Goal: Task Accomplishment & Management: Use online tool/utility

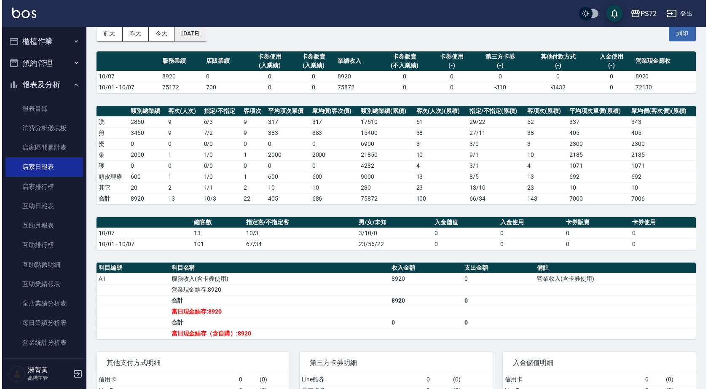
scroll to position [42, 0]
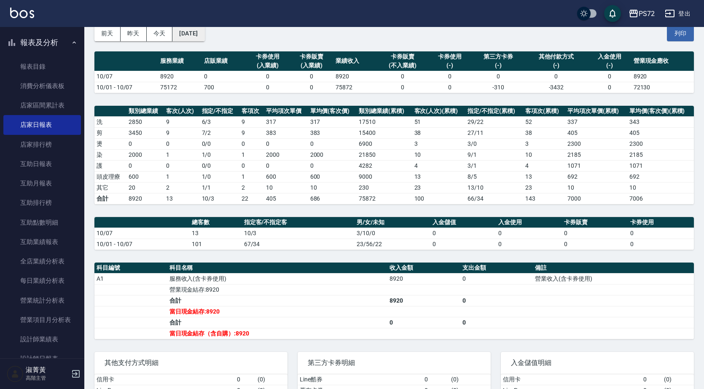
click at [194, 30] on button "2025/10/07" at bounding box center [188, 34] width 32 height 16
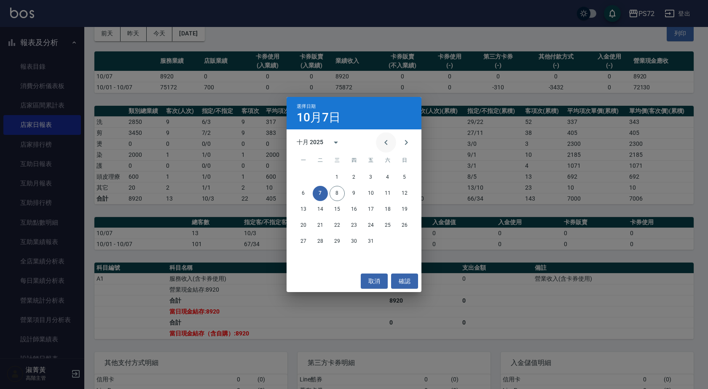
click at [384, 148] on button "Previous month" at bounding box center [386, 142] width 20 height 20
click at [318, 208] on button "16" at bounding box center [320, 209] width 15 height 15
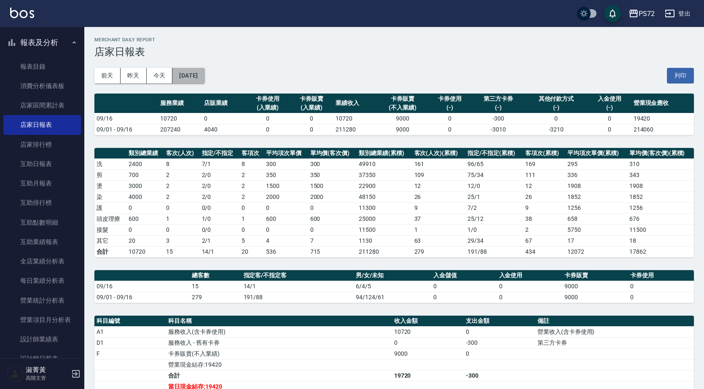
click at [204, 71] on button "2025/09/16" at bounding box center [188, 76] width 32 height 16
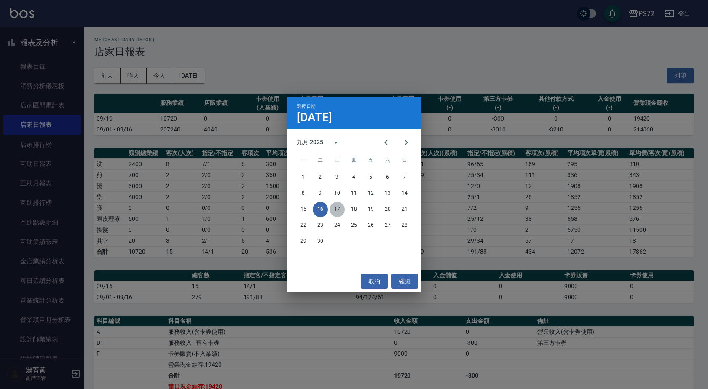
click at [341, 208] on button "17" at bounding box center [336, 209] width 15 height 15
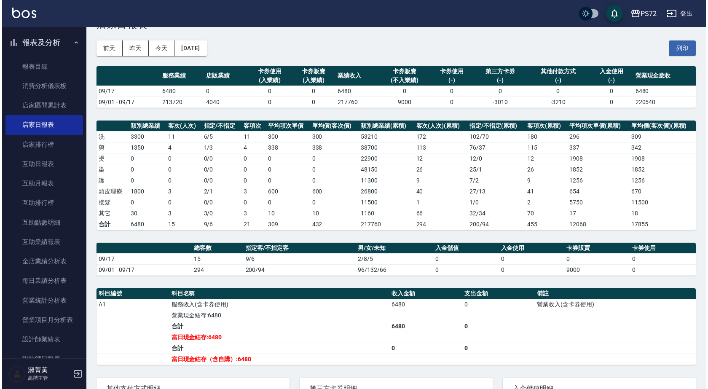
scroll to position [42, 0]
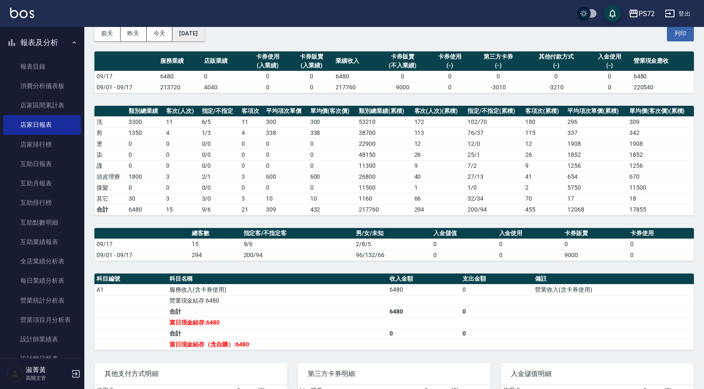
click at [204, 28] on button "2025/09/17" at bounding box center [188, 34] width 32 height 16
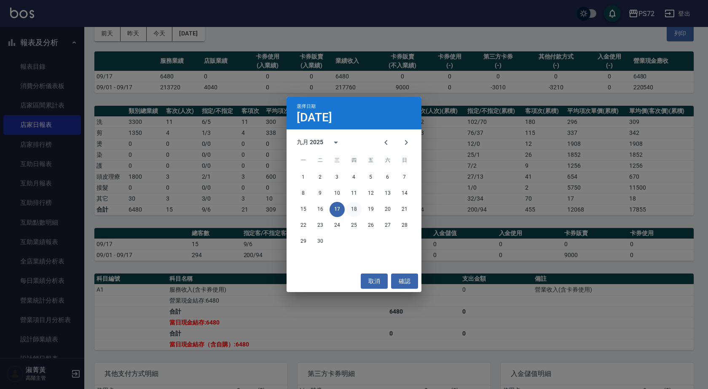
click at [356, 209] on button "18" at bounding box center [353, 209] width 15 height 15
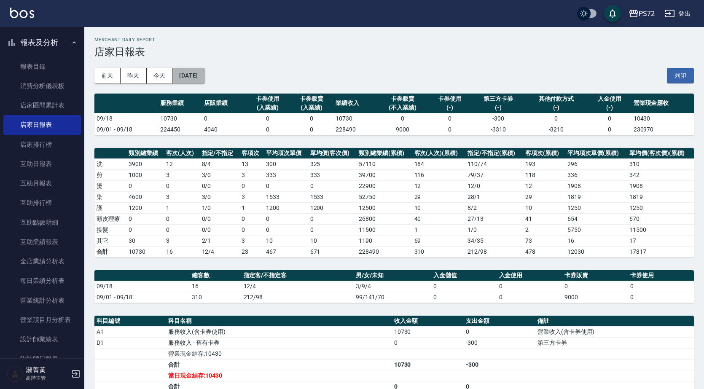
click at [204, 72] on button "2025/09/18" at bounding box center [188, 76] width 32 height 16
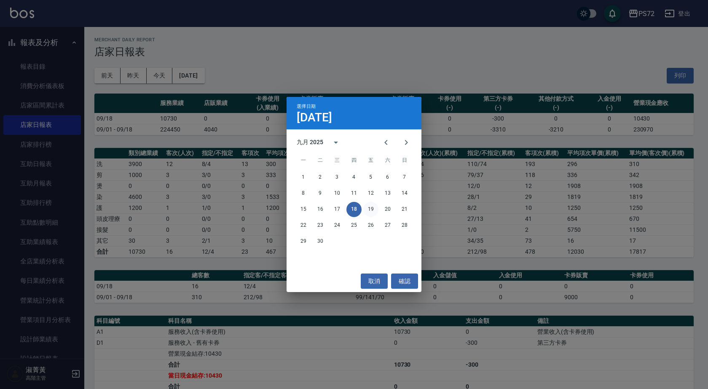
click at [371, 202] on button "19" at bounding box center [370, 209] width 15 height 15
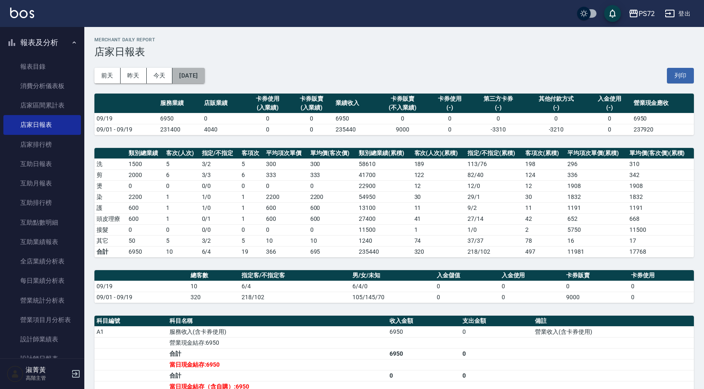
click at [203, 71] on button "2025/09/19" at bounding box center [188, 76] width 32 height 16
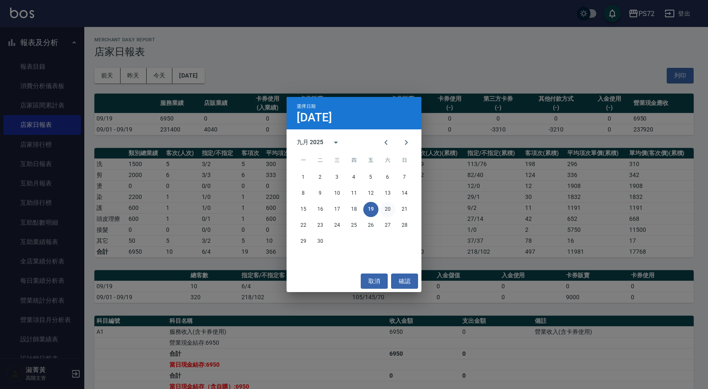
click at [381, 211] on button "20" at bounding box center [387, 209] width 15 height 15
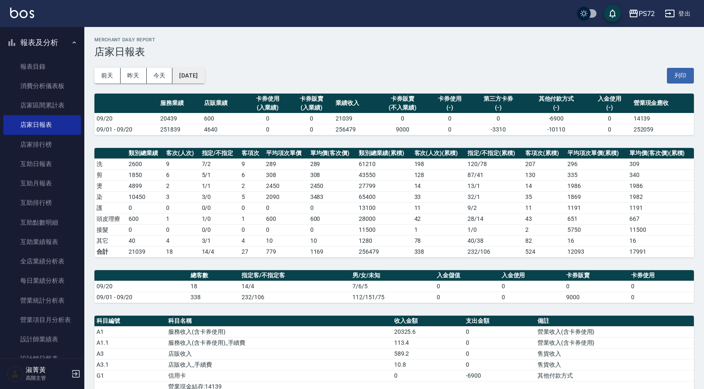
click at [199, 77] on button "2025/09/20" at bounding box center [188, 76] width 32 height 16
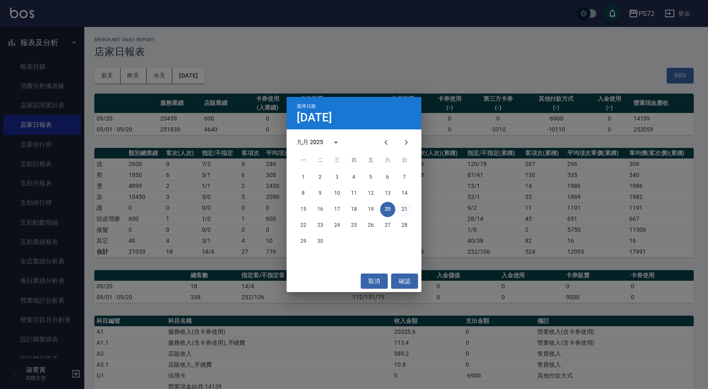
click at [410, 208] on button "21" at bounding box center [404, 209] width 15 height 15
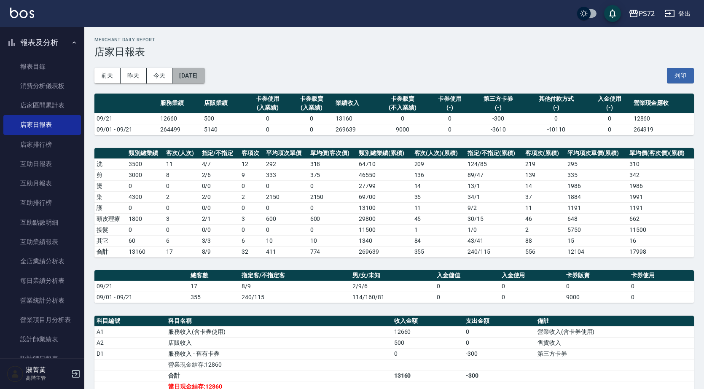
click at [196, 78] on button "2025/09/21" at bounding box center [188, 76] width 32 height 16
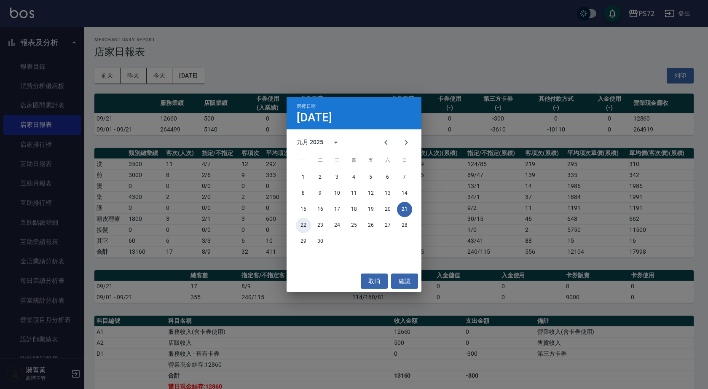
click at [300, 225] on button "22" at bounding box center [303, 225] width 15 height 15
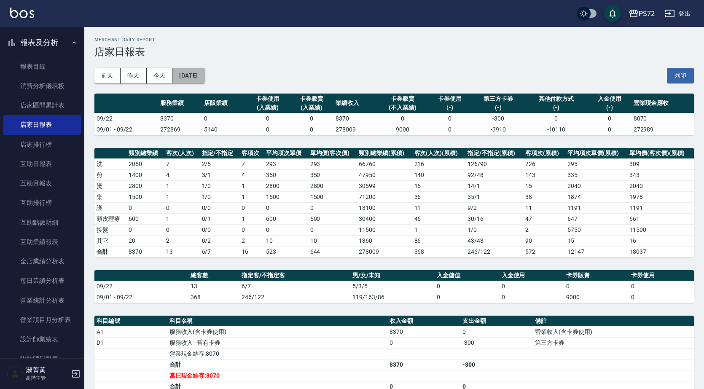
click at [204, 79] on button "2025/09/22" at bounding box center [188, 76] width 32 height 16
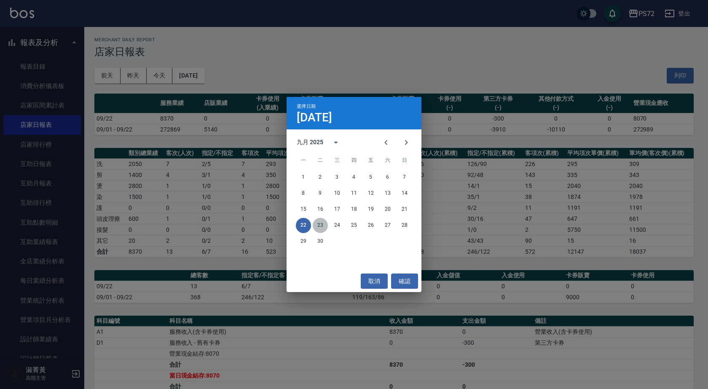
click at [319, 220] on button "23" at bounding box center [320, 225] width 15 height 15
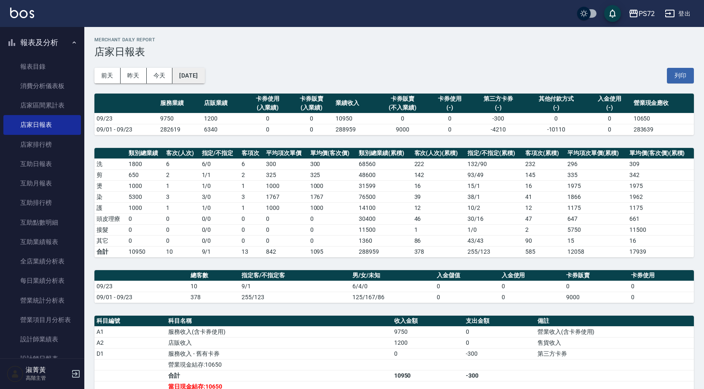
click at [204, 75] on button "2025/09/23" at bounding box center [188, 76] width 32 height 16
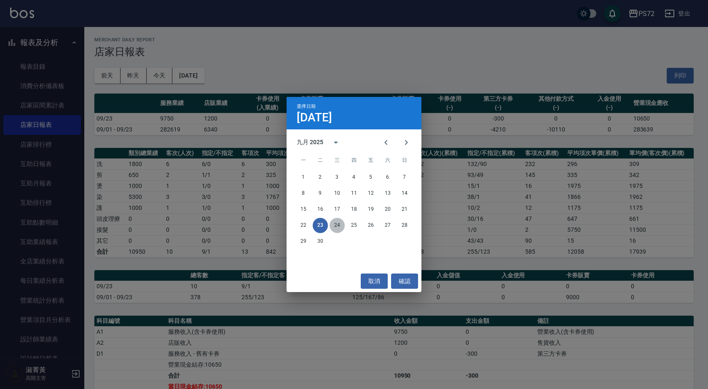
click at [337, 225] on button "24" at bounding box center [336, 225] width 15 height 15
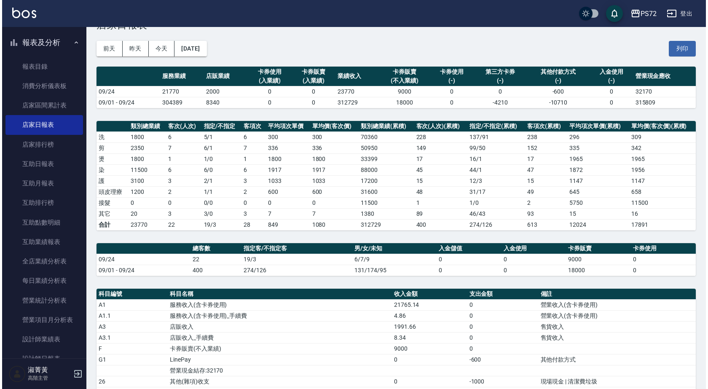
scroll to position [11, 0]
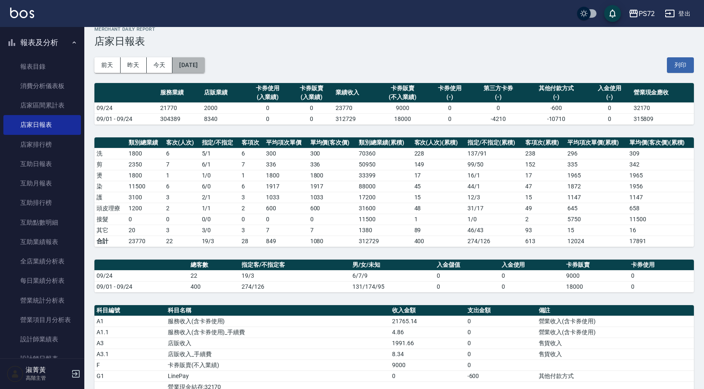
click at [204, 63] on button "2025/09/24" at bounding box center [188, 65] width 32 height 16
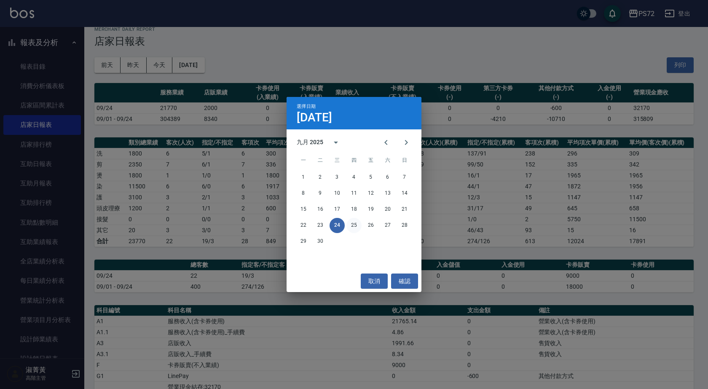
click at [352, 225] on button "25" at bounding box center [353, 225] width 15 height 15
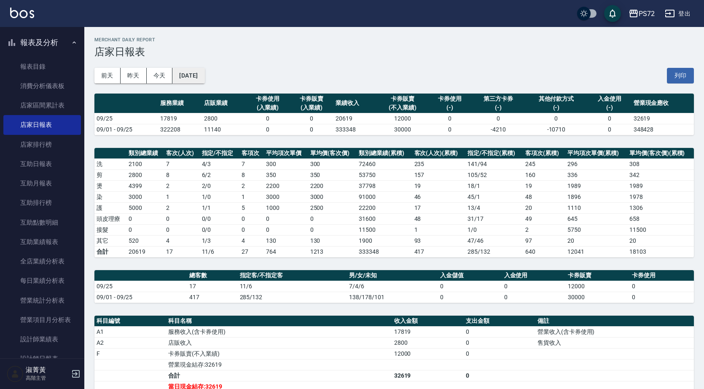
click at [204, 73] on button "2025/09/25" at bounding box center [188, 76] width 32 height 16
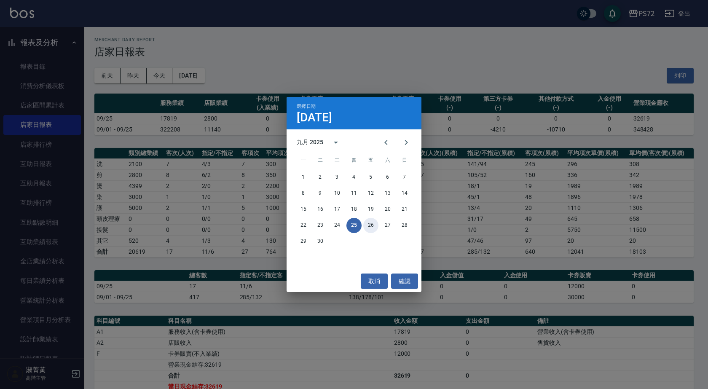
drag, startPoint x: 366, startPoint y: 224, endPoint x: 367, endPoint y: 229, distance: 4.7
click at [366, 225] on button "26" at bounding box center [370, 225] width 15 height 15
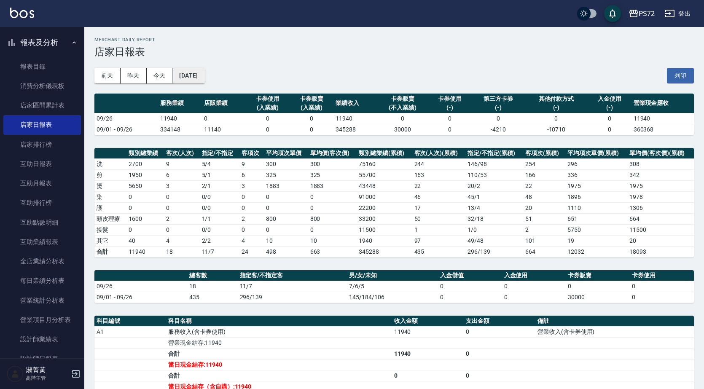
click at [204, 73] on button "2025/09/26" at bounding box center [188, 76] width 32 height 16
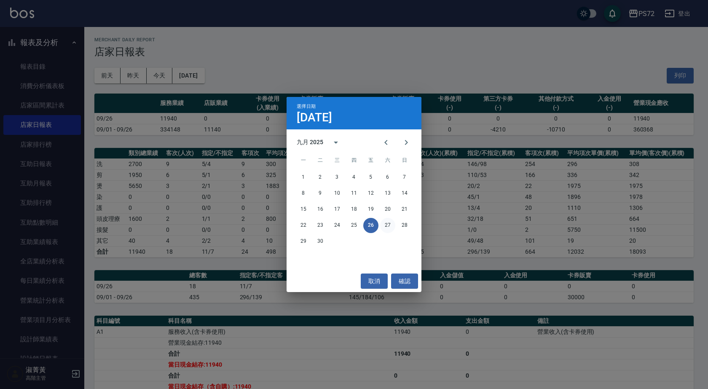
click at [388, 222] on button "27" at bounding box center [387, 225] width 15 height 15
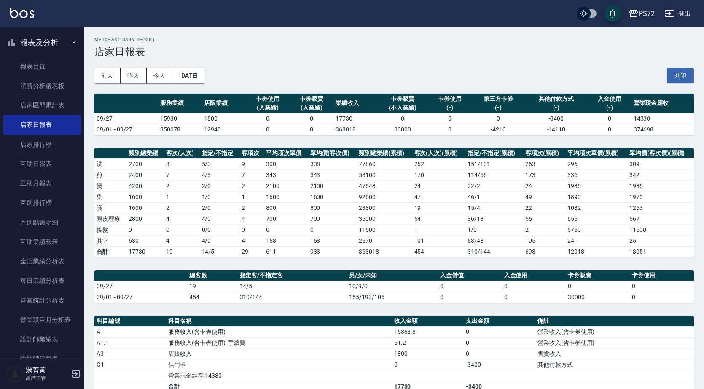
click at [205, 84] on div "前天 昨天 今天 2025/09/27 列印" at bounding box center [393, 76] width 599 height 36
click at [204, 78] on button "2025/09/27" at bounding box center [188, 76] width 32 height 16
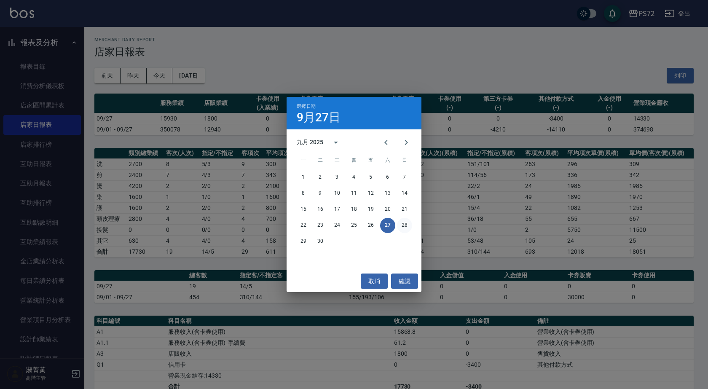
click at [403, 227] on button "28" at bounding box center [404, 225] width 15 height 15
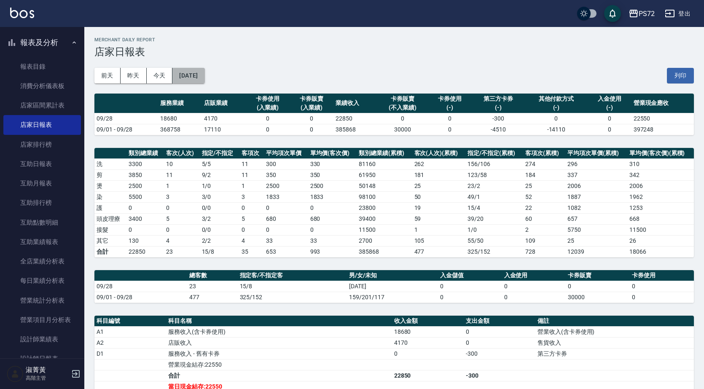
click at [204, 76] on button "2025/09/28" at bounding box center [188, 76] width 32 height 16
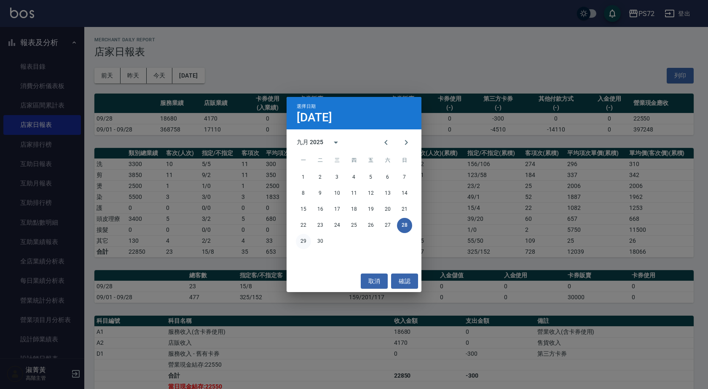
click at [303, 241] on button "29" at bounding box center [303, 241] width 15 height 15
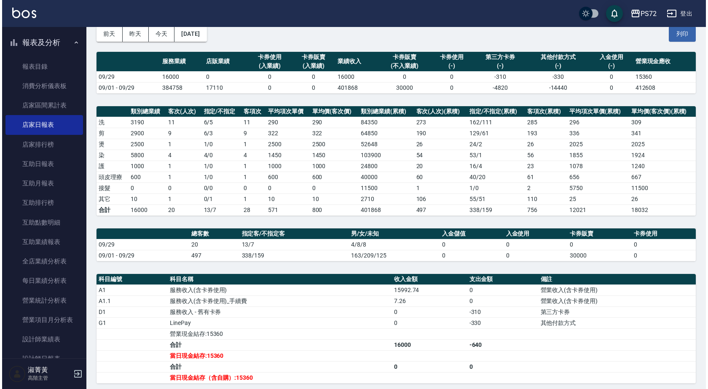
scroll to position [42, 0]
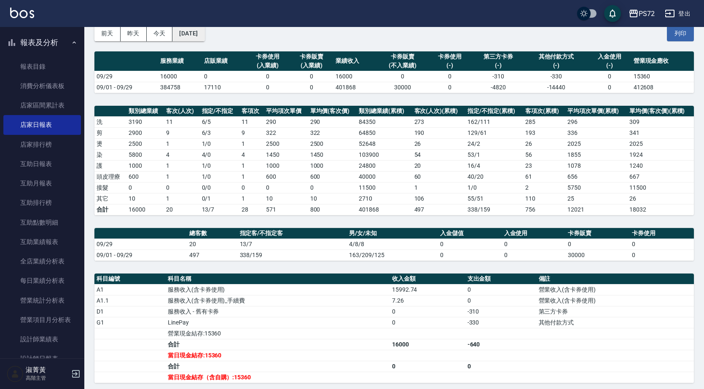
click at [204, 34] on button "2025/09/29" at bounding box center [188, 34] width 32 height 16
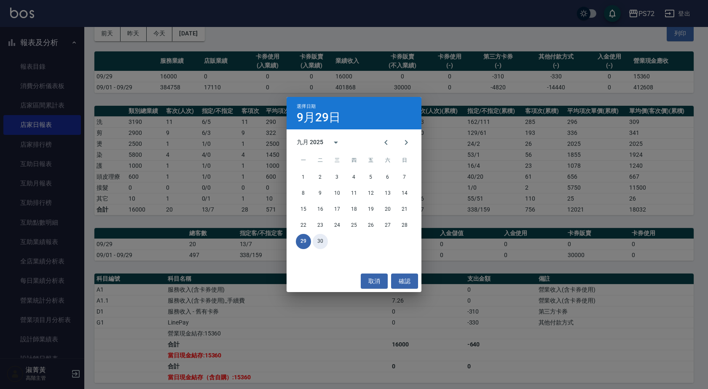
click at [319, 240] on button "30" at bounding box center [320, 241] width 15 height 15
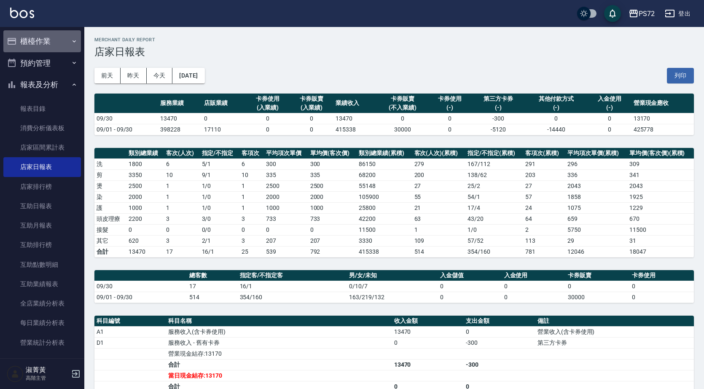
click at [49, 40] on button "櫃檯作業" at bounding box center [42, 41] width 78 height 22
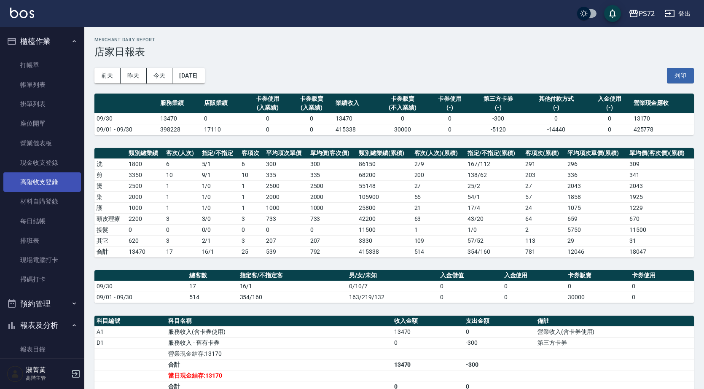
click at [43, 186] on link "高階收支登錄" at bounding box center [42, 181] width 78 height 19
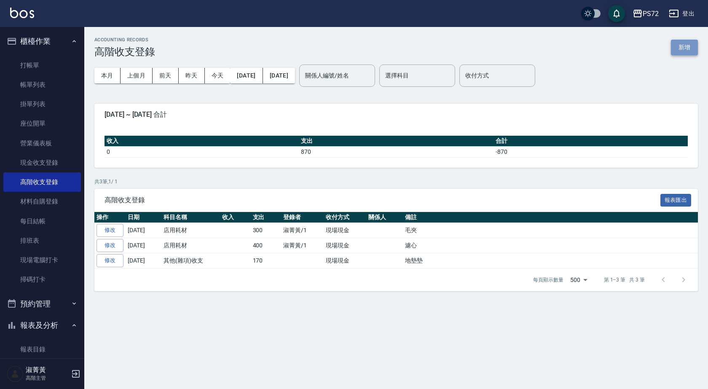
click at [692, 48] on button "新增" at bounding box center [684, 48] width 27 height 16
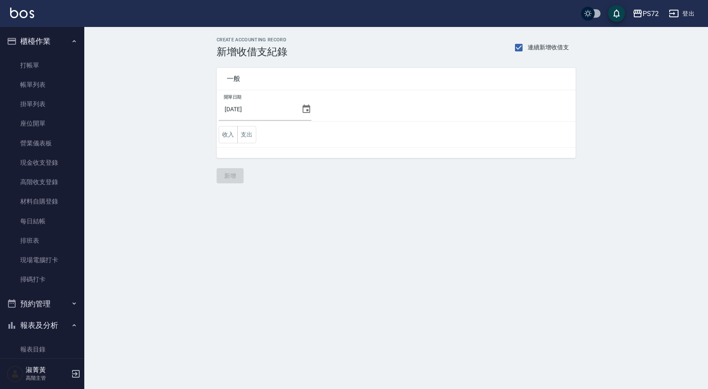
click at [307, 107] on icon at bounding box center [306, 109] width 10 height 10
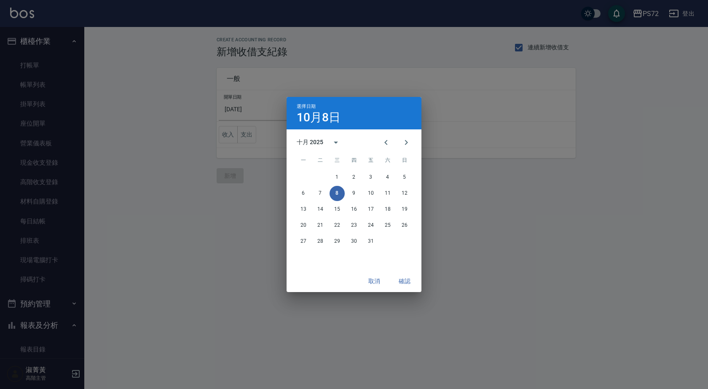
click at [303, 109] on div "選擇日期 10月8日" at bounding box center [353, 113] width 135 height 32
click at [380, 142] on button "Previous month" at bounding box center [386, 142] width 20 height 20
click at [311, 241] on div "29 30" at bounding box center [353, 241] width 135 height 15
click at [321, 239] on button "30" at bounding box center [320, 241] width 15 height 15
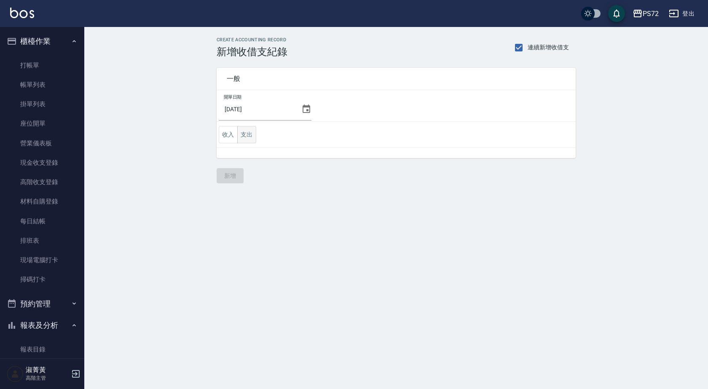
click at [250, 133] on button "支出" at bounding box center [246, 134] width 19 height 17
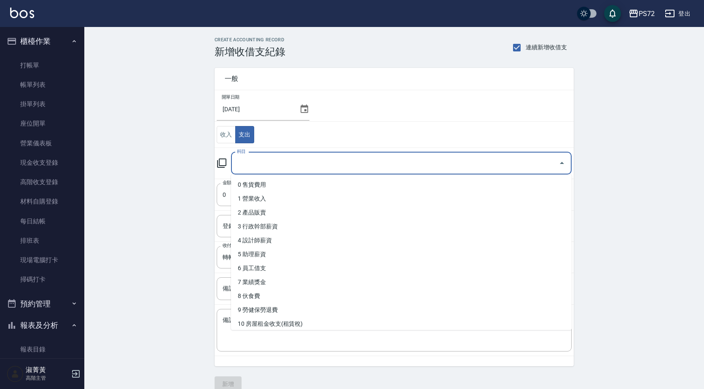
click at [338, 161] on input "科目" at bounding box center [395, 163] width 320 height 15
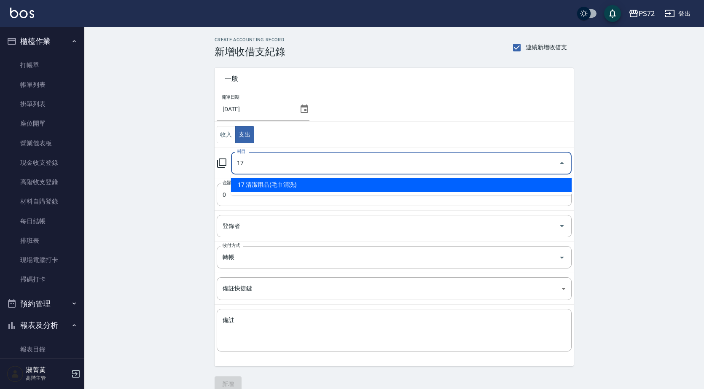
click at [352, 184] on li "17 清潔用品(毛巾清洗)" at bounding box center [401, 185] width 340 height 14
type input "17 清潔用品(毛巾清洗)"
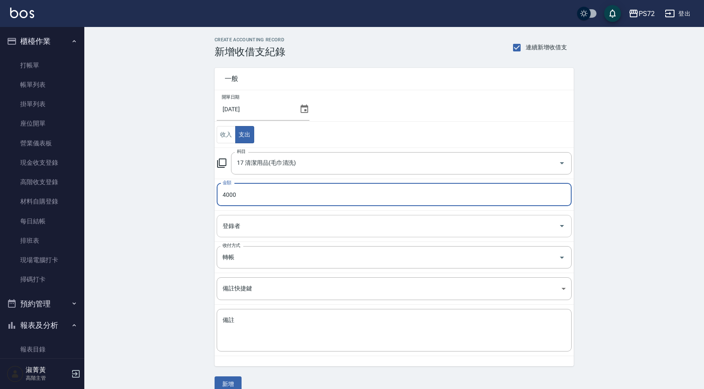
type input "4000"
click at [344, 222] on input "登錄者" at bounding box center [387, 226] width 334 height 15
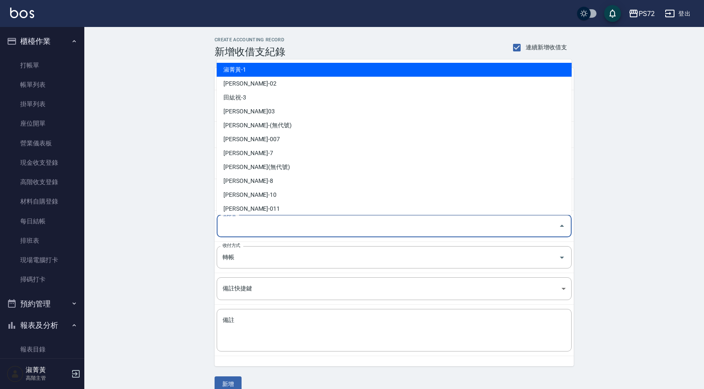
click at [316, 64] on li "淑菁黃-1" at bounding box center [394, 70] width 355 height 14
type input "淑菁黃-1"
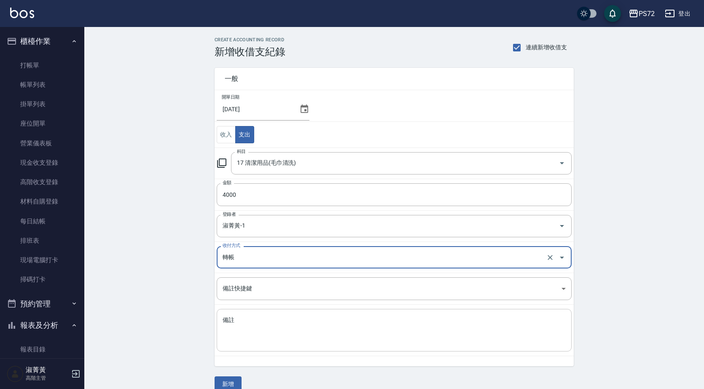
click at [293, 333] on textarea "備註" at bounding box center [393, 330] width 343 height 29
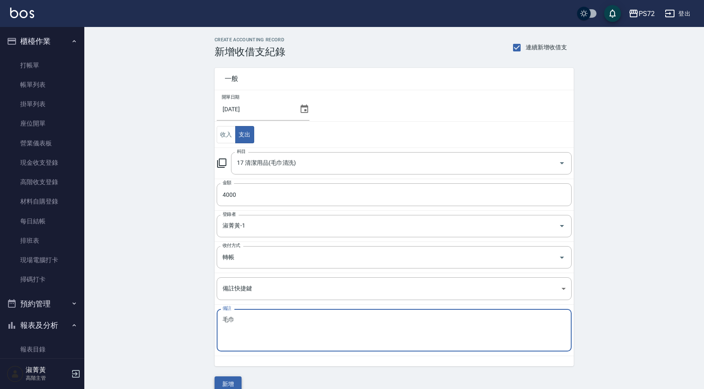
type textarea "毛巾"
click at [235, 377] on button "新增" at bounding box center [227, 384] width 27 height 16
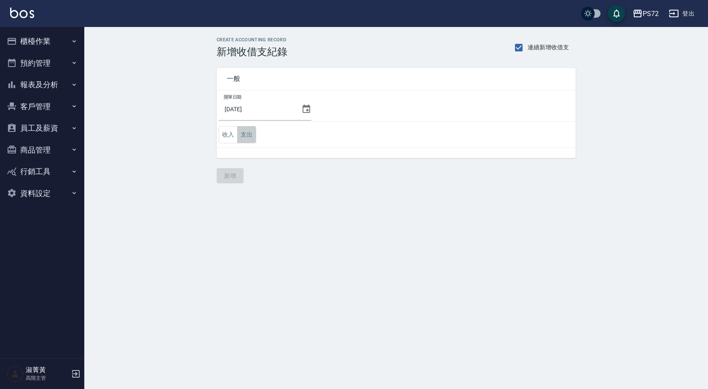
click at [249, 137] on button "支出" at bounding box center [246, 134] width 19 height 17
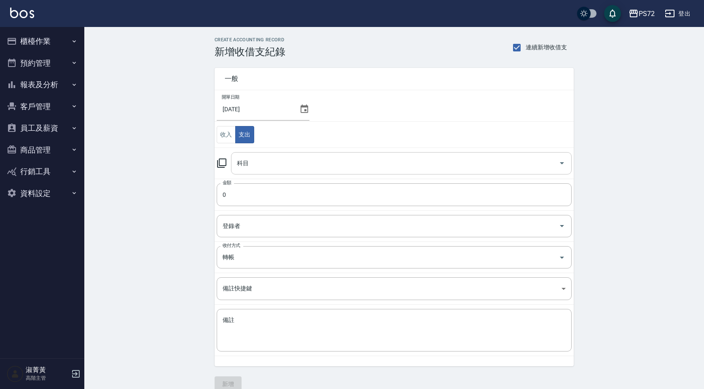
click at [285, 158] on input "科目" at bounding box center [395, 163] width 320 height 15
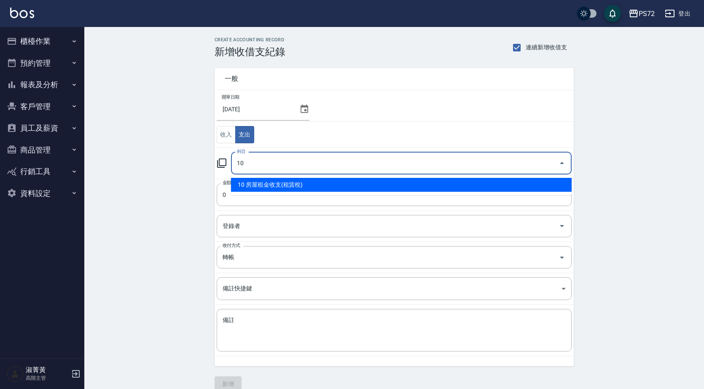
click at [293, 183] on li "10 房屋租金收支(租賃稅)" at bounding box center [401, 185] width 340 height 14
type input "10 房屋租金收支(租賃稅)"
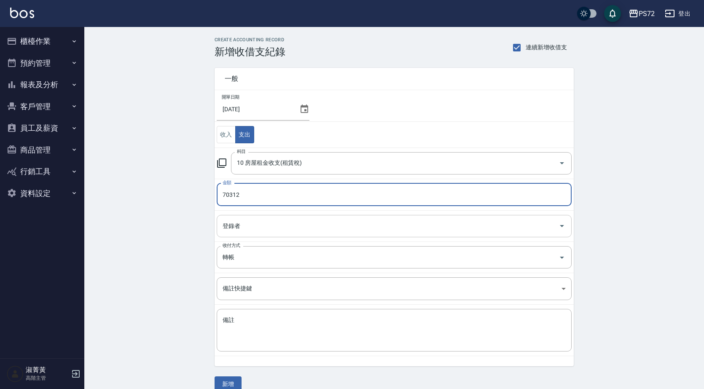
type input "70312"
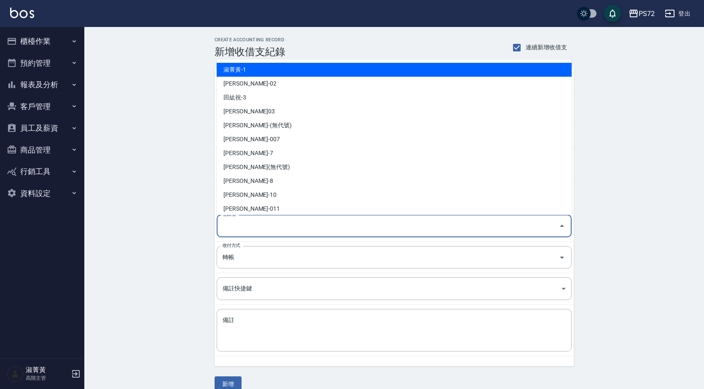
click at [257, 227] on input "登錄者" at bounding box center [387, 226] width 334 height 15
click at [276, 72] on li "淑菁黃-1" at bounding box center [394, 70] width 355 height 14
type input "淑菁黃-1"
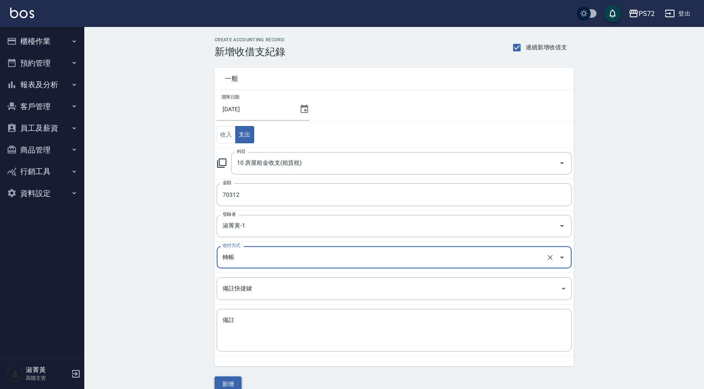
click at [226, 380] on button "新增" at bounding box center [227, 384] width 27 height 16
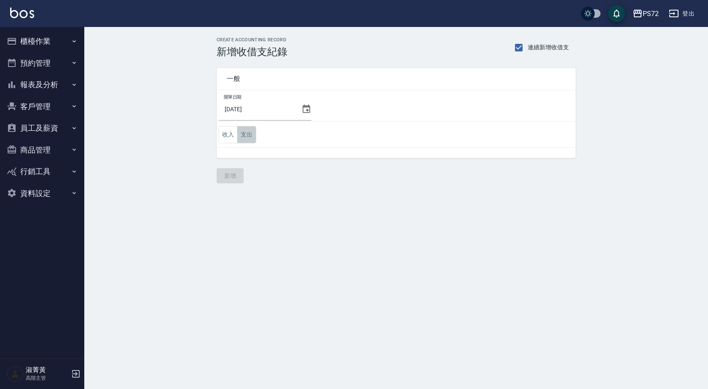
click at [252, 135] on button "支出" at bounding box center [246, 134] width 19 height 17
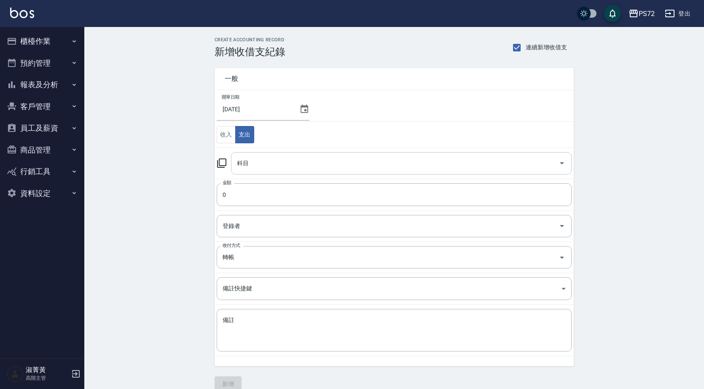
click at [257, 171] on div "科目" at bounding box center [401, 163] width 340 height 22
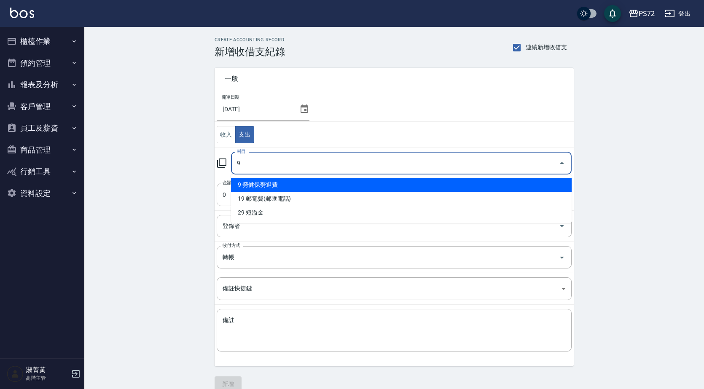
click at [272, 185] on li "9 勞健保勞退費" at bounding box center [401, 185] width 340 height 14
type input "9 勞健保勞退費"
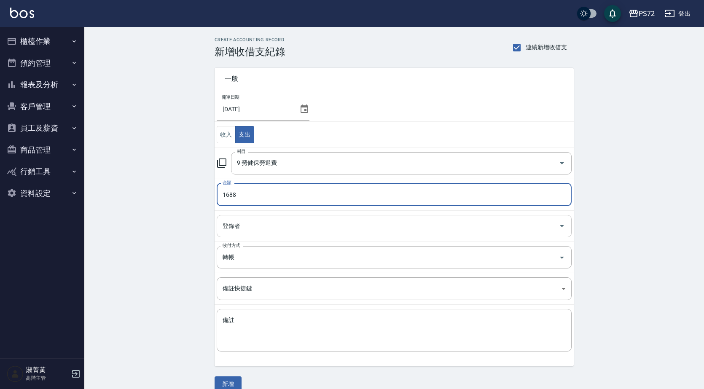
type input "1688"
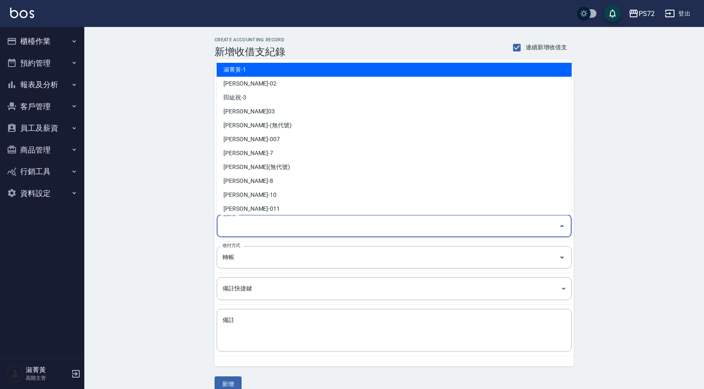
click at [321, 227] on input "登錄者" at bounding box center [387, 226] width 334 height 15
click at [305, 72] on li "淑菁黃-1" at bounding box center [394, 70] width 355 height 14
type input "淑菁黃-1"
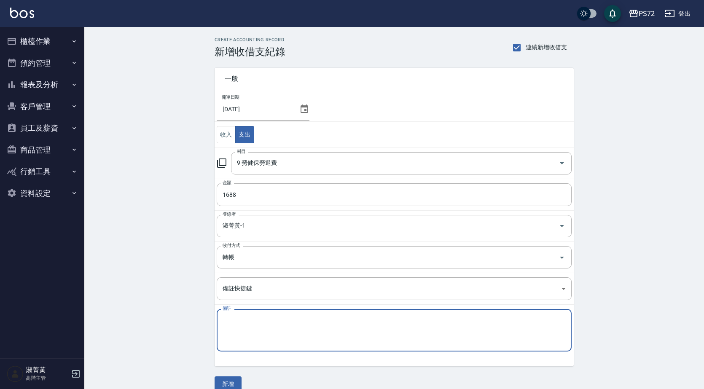
click at [283, 316] on textarea "備註" at bounding box center [393, 330] width 343 height 29
type textarea "ㄉ"
type textarea "2代健保"
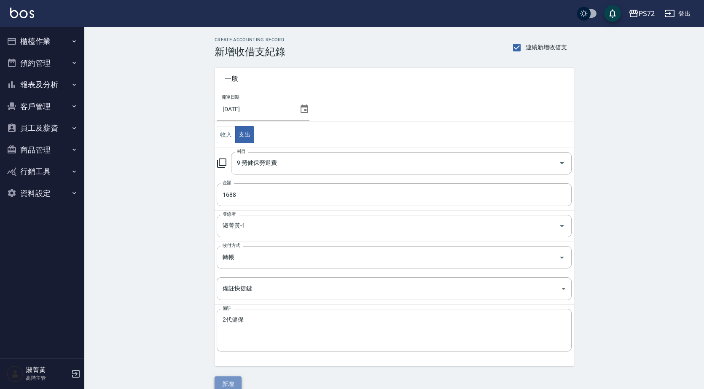
click at [233, 382] on button "新增" at bounding box center [227, 384] width 27 height 16
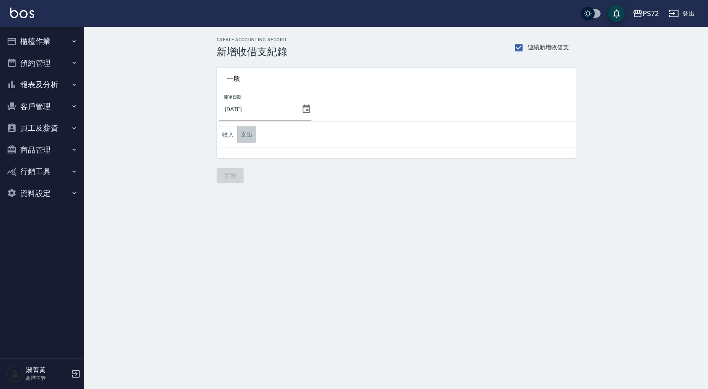
click at [241, 133] on button "支出" at bounding box center [246, 134] width 19 height 17
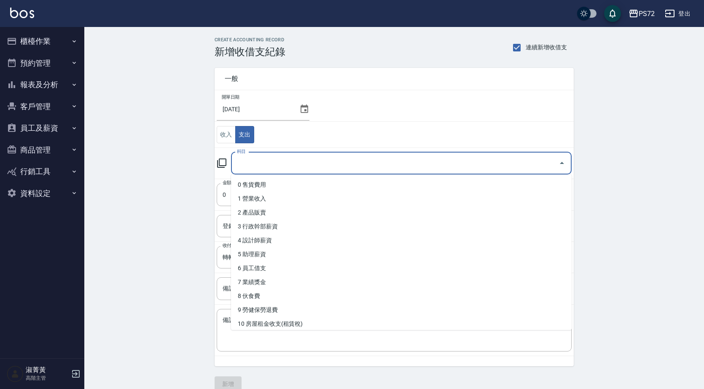
click at [278, 163] on input "科目" at bounding box center [395, 163] width 320 height 15
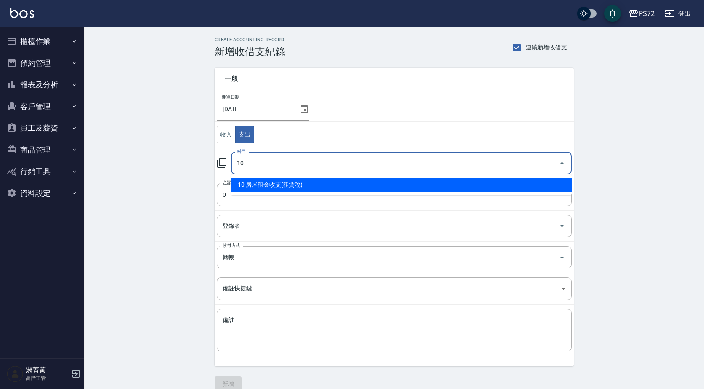
click at [288, 182] on li "10 房屋租金收支(租賃稅)" at bounding box center [401, 185] width 340 height 14
type input "10 房屋租金收支(租賃稅)"
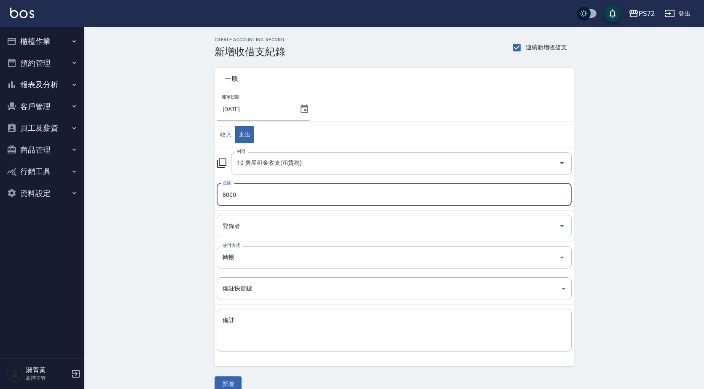
type input "8000"
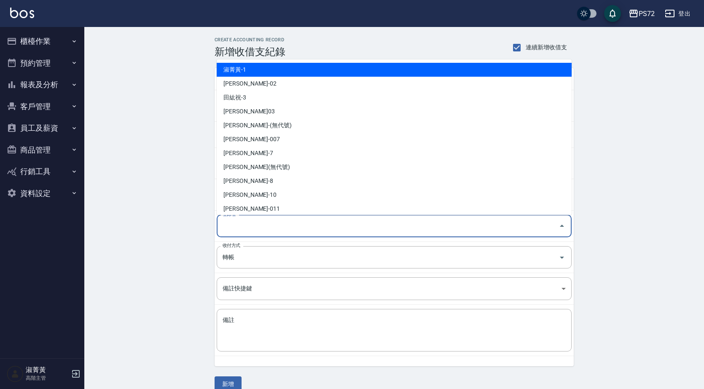
click at [262, 233] on input "登錄者" at bounding box center [387, 226] width 334 height 15
click at [288, 67] on li "淑菁黃-1" at bounding box center [394, 70] width 355 height 14
type input "淑菁黃-1"
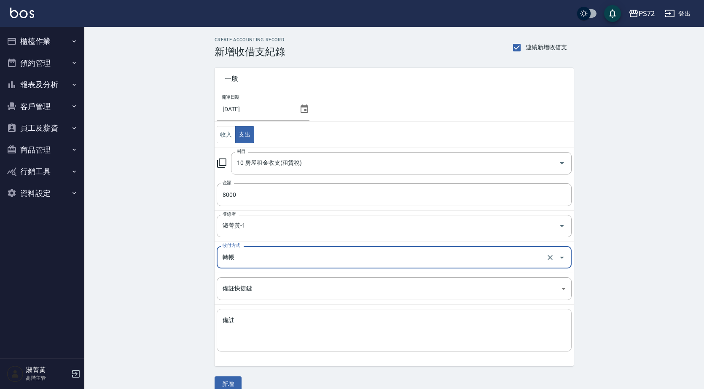
click at [286, 314] on div "x 備註" at bounding box center [394, 330] width 355 height 43
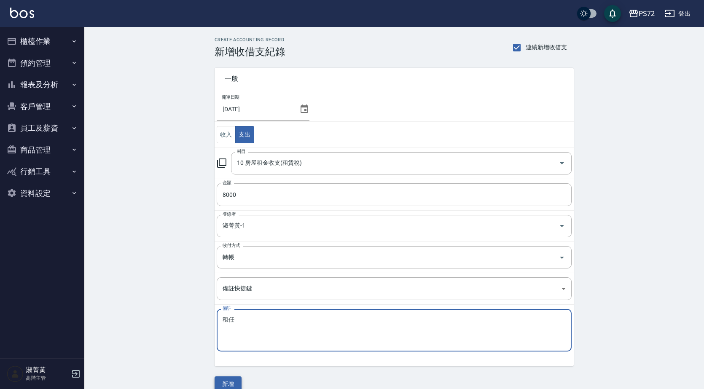
type textarea "租任"
click at [238, 377] on button "新增" at bounding box center [227, 384] width 27 height 16
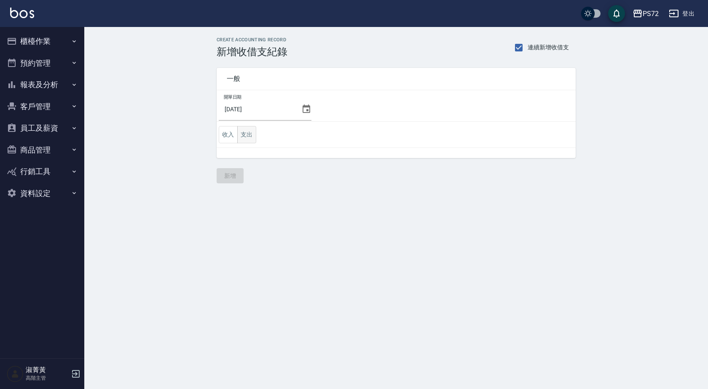
click at [254, 134] on button "支出" at bounding box center [246, 134] width 19 height 17
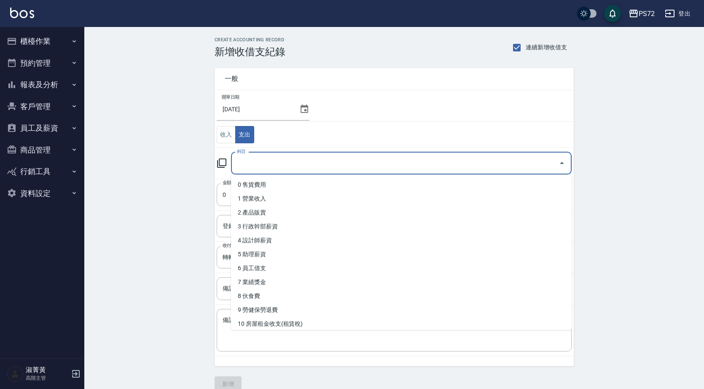
click at [268, 163] on input "科目" at bounding box center [395, 163] width 320 height 15
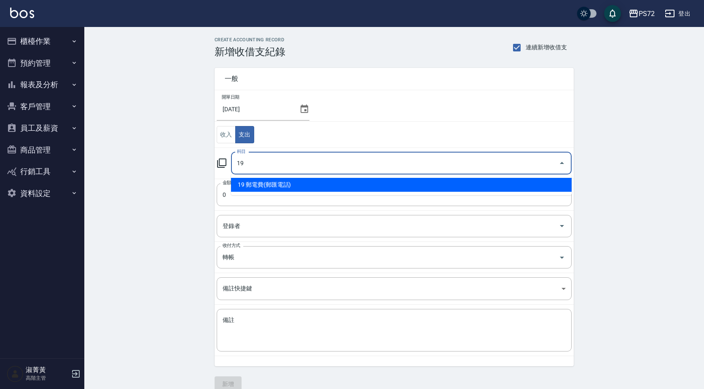
click at [277, 185] on li "19 郵電費(郵匯電話)" at bounding box center [401, 185] width 340 height 14
type input "19 郵電費(郵匯電話)"
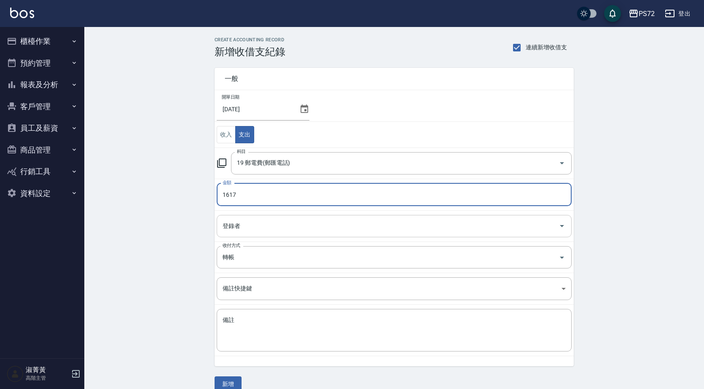
type input "1617"
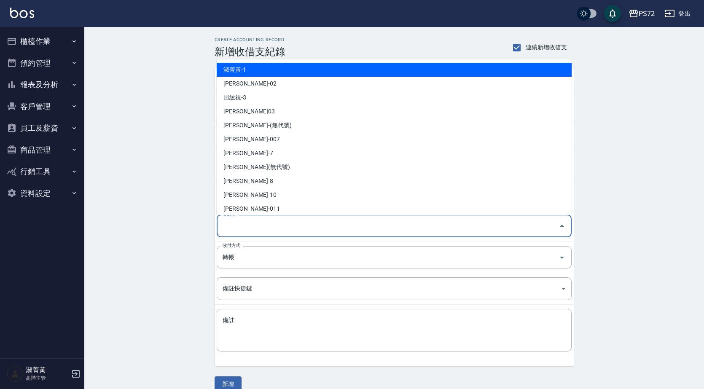
click at [278, 223] on input "登錄者" at bounding box center [387, 226] width 334 height 15
click at [302, 71] on li "淑菁黃-1" at bounding box center [394, 70] width 355 height 14
type input "淑菁黃-1"
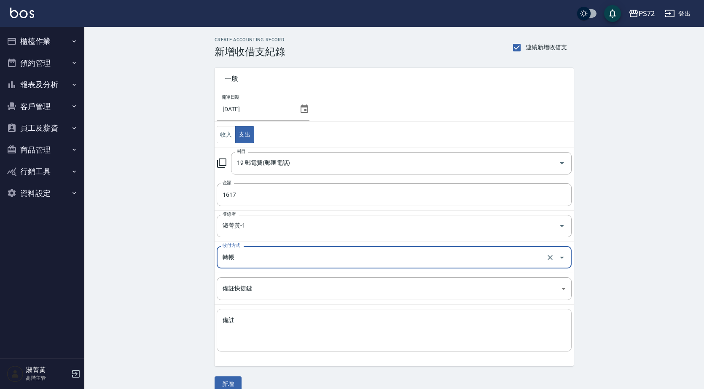
click at [300, 323] on textarea "備註" at bounding box center [393, 330] width 343 height 29
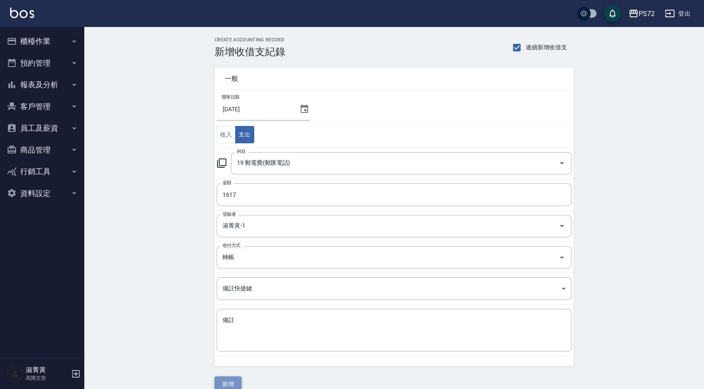
click at [240, 378] on button "新增" at bounding box center [227, 384] width 27 height 16
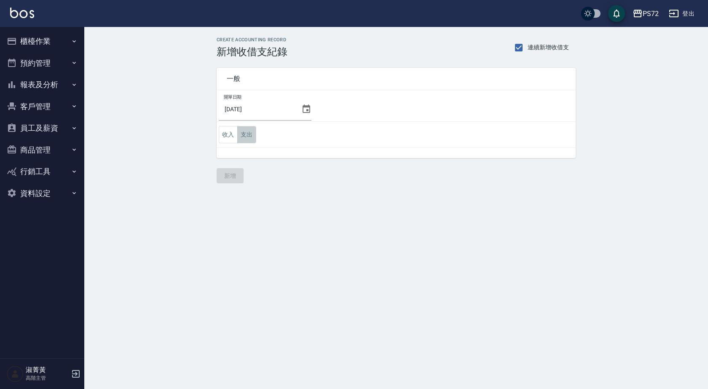
click at [253, 133] on button "支出" at bounding box center [246, 134] width 19 height 17
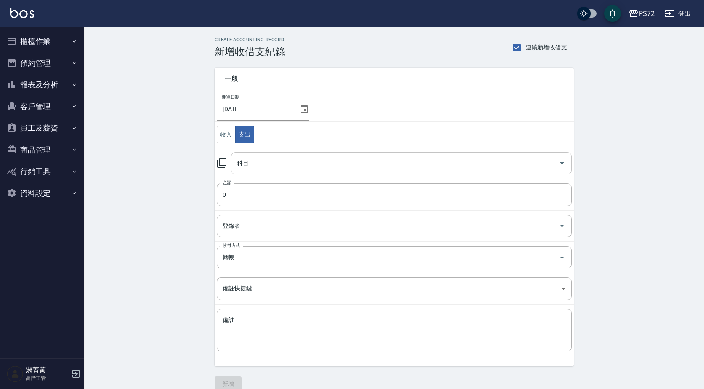
click at [261, 164] on input "科目" at bounding box center [395, 163] width 320 height 15
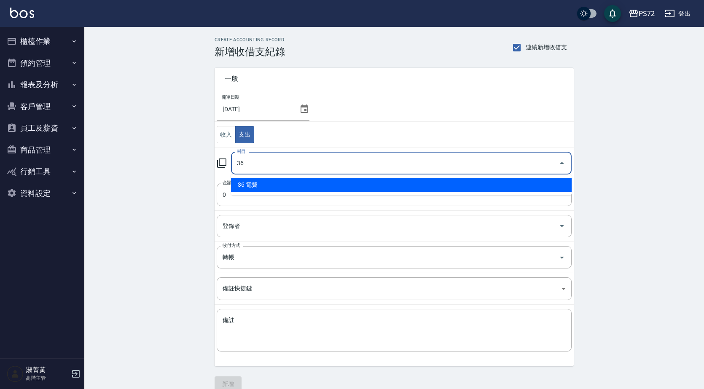
click at [268, 184] on li "36 電費" at bounding box center [401, 185] width 340 height 14
type input "36 電費"
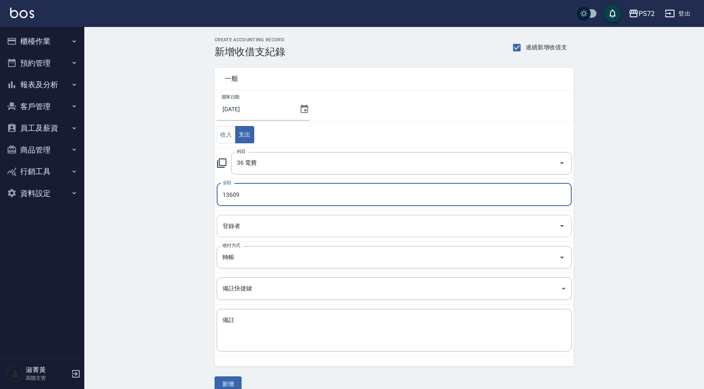
type input "13609"
click at [292, 225] on input "登錄者" at bounding box center [387, 226] width 334 height 15
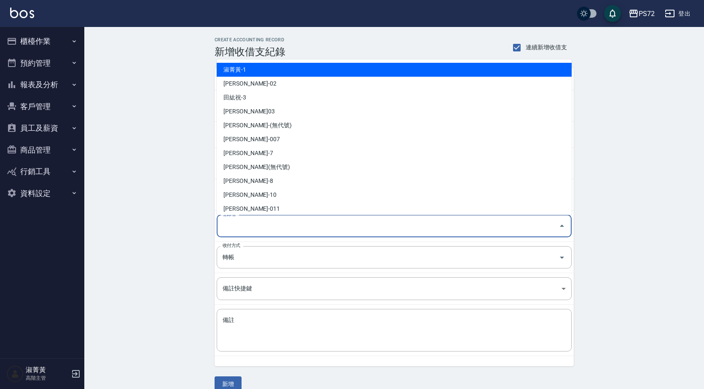
click at [309, 76] on li "淑菁黃-1" at bounding box center [394, 70] width 355 height 14
type input "淑菁黃-1"
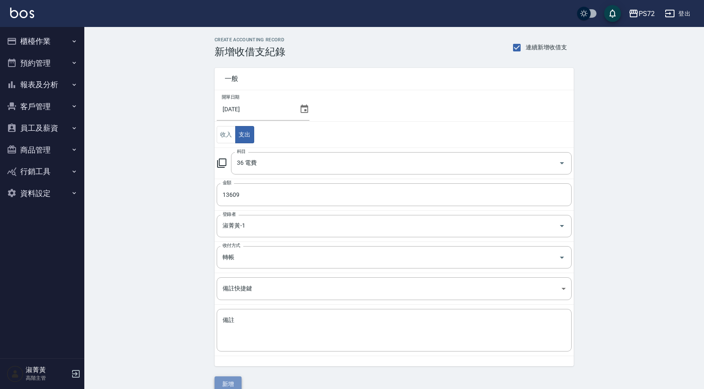
click at [232, 376] on button "新增" at bounding box center [227, 384] width 27 height 16
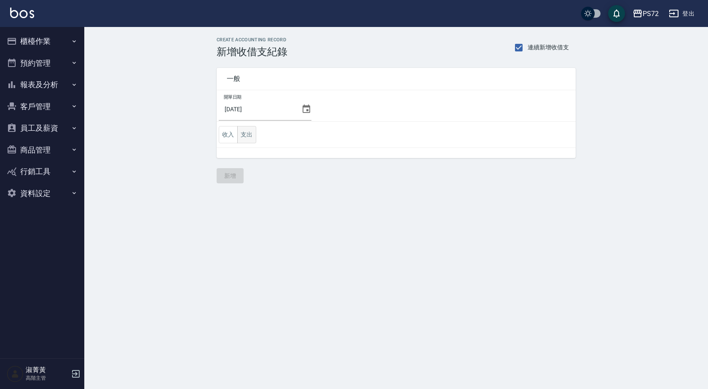
click at [246, 137] on button "支出" at bounding box center [246, 134] width 19 height 17
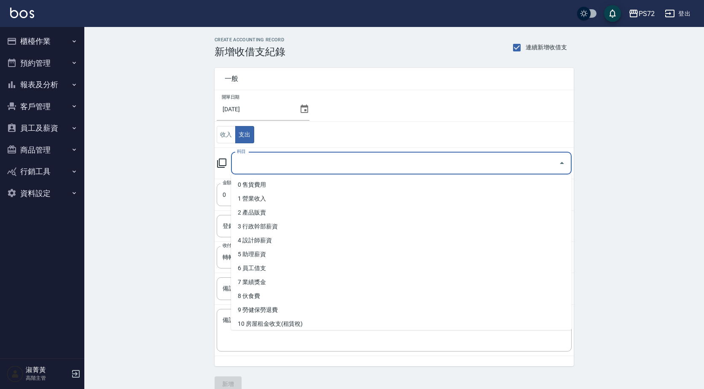
click at [254, 161] on input "科目" at bounding box center [395, 163] width 320 height 15
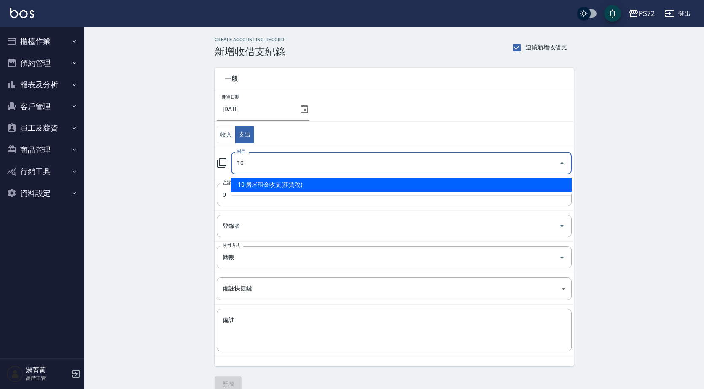
click at [278, 187] on li "10 房屋租金收支(租賃稅)" at bounding box center [401, 185] width 340 height 14
type input "10 房屋租金收支(租賃稅)"
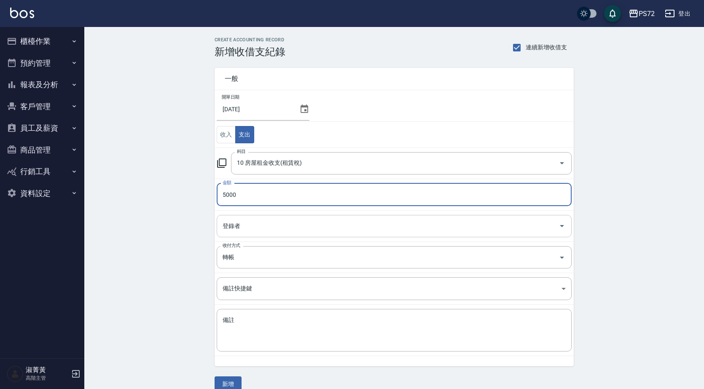
type input "5000"
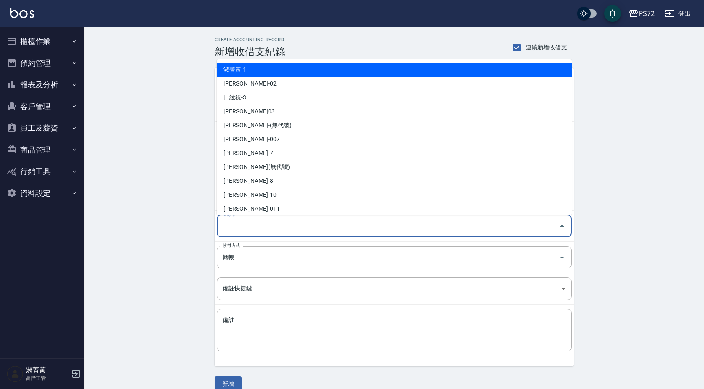
click at [281, 225] on input "登錄者" at bounding box center [387, 226] width 334 height 15
click at [304, 63] on li "淑菁黃-1" at bounding box center [394, 70] width 355 height 14
type input "淑菁黃-1"
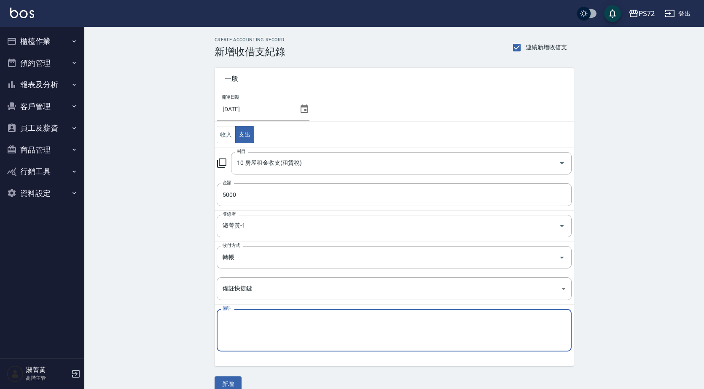
click at [254, 321] on textarea "備註" at bounding box center [393, 330] width 343 height 29
type textarea "宿舍"
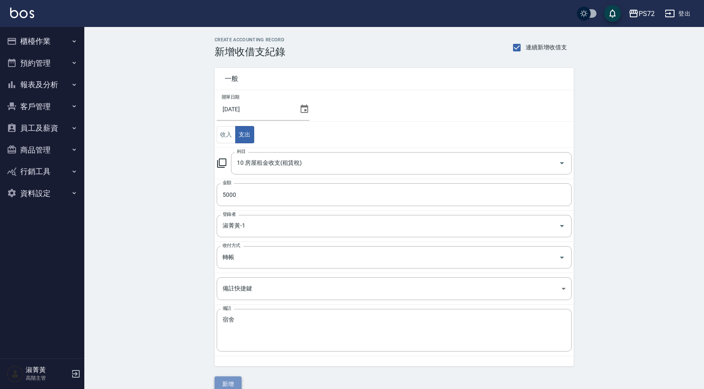
click at [222, 381] on button "新增" at bounding box center [227, 384] width 27 height 16
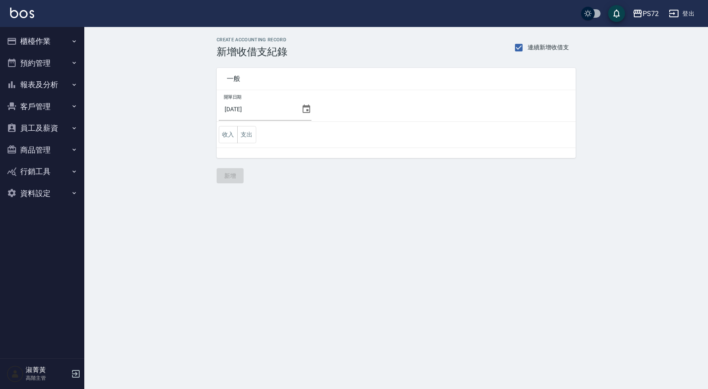
click at [236, 125] on td "收入 支出" at bounding box center [396, 135] width 359 height 26
click at [248, 134] on button "支出" at bounding box center [246, 134] width 19 height 17
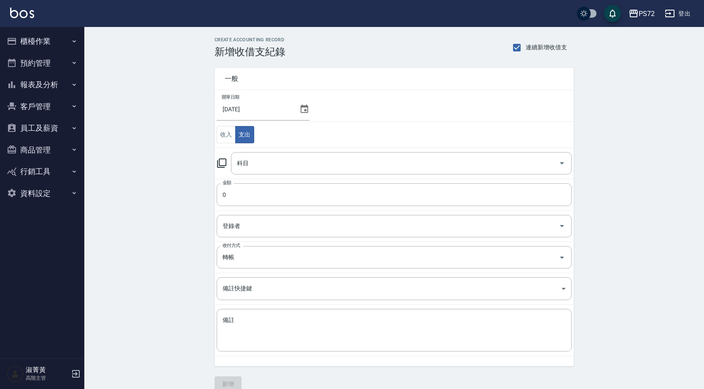
click at [260, 151] on td "科目 科目" at bounding box center [393, 162] width 359 height 31
click at [261, 157] on input "科目" at bounding box center [395, 163] width 320 height 15
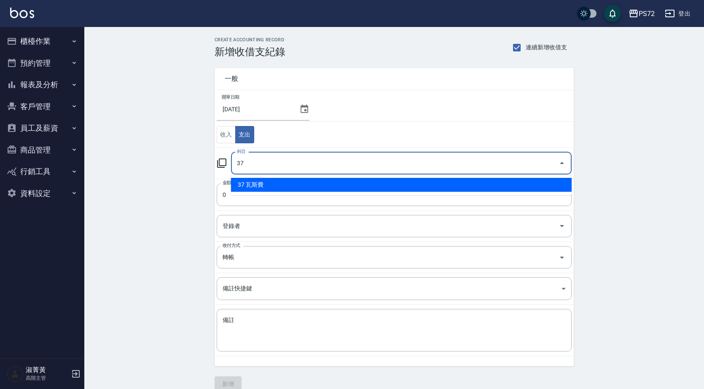
click at [263, 182] on li "37 瓦斯費" at bounding box center [401, 185] width 340 height 14
type input "37 瓦斯費"
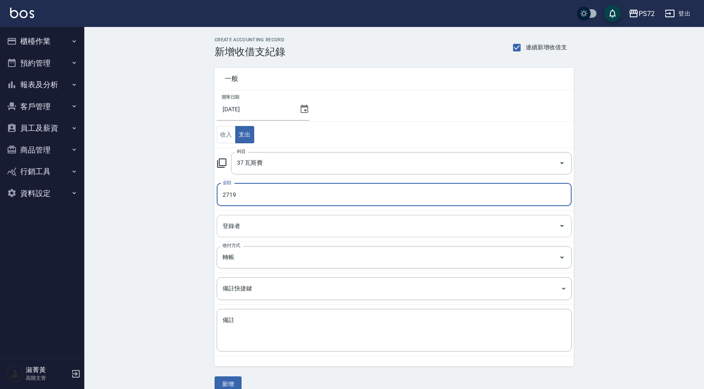
type input "2719"
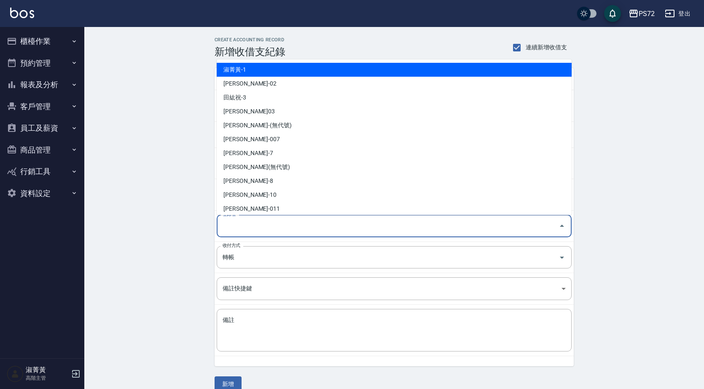
click at [249, 225] on input "登錄者" at bounding box center [387, 226] width 334 height 15
click at [257, 74] on li "淑菁黃-1" at bounding box center [394, 70] width 355 height 14
type input "淑菁黃-1"
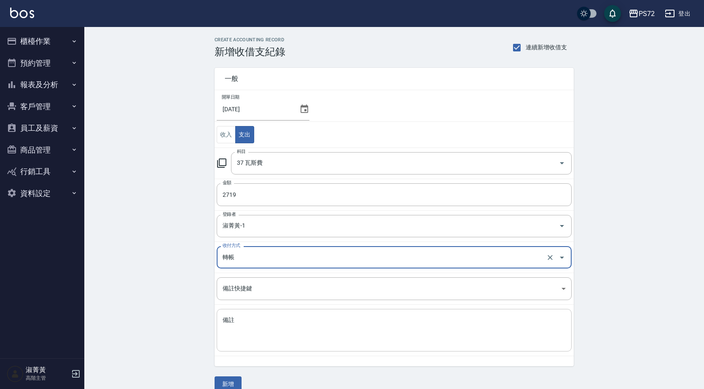
click at [225, 326] on textarea "備註" at bounding box center [393, 330] width 343 height 29
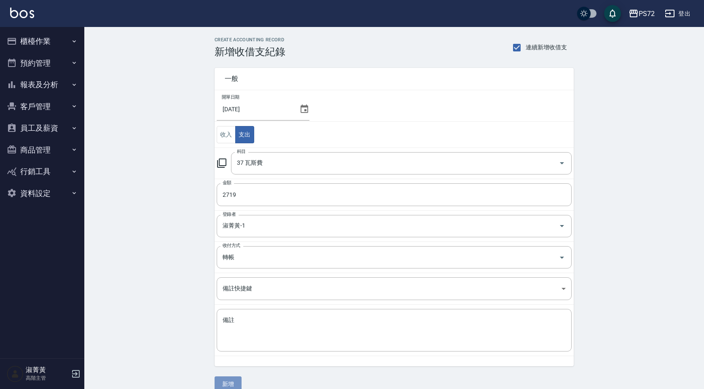
click at [229, 382] on button "新增" at bounding box center [227, 384] width 27 height 16
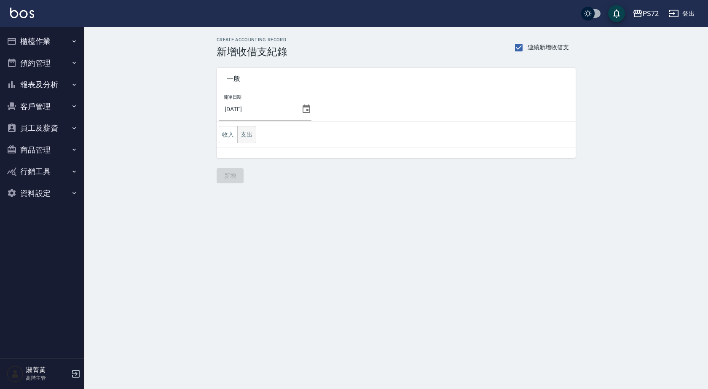
click at [246, 134] on button "支出" at bounding box center [246, 134] width 19 height 17
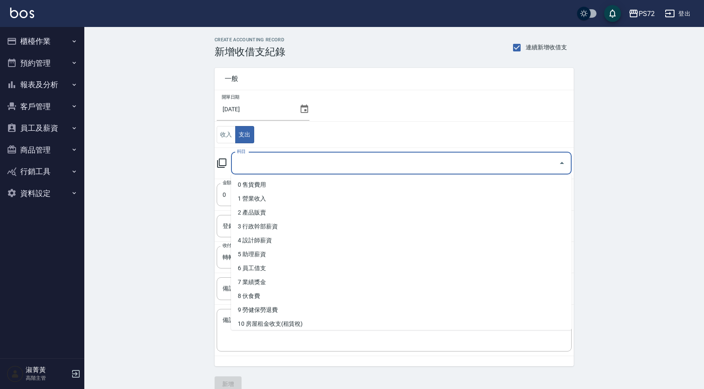
click at [258, 156] on input "科目" at bounding box center [395, 163] width 320 height 15
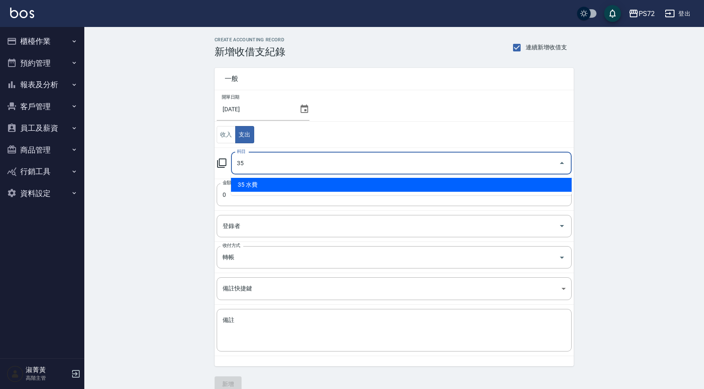
click at [268, 182] on li "35 水費" at bounding box center [401, 185] width 340 height 14
type input "35 水費"
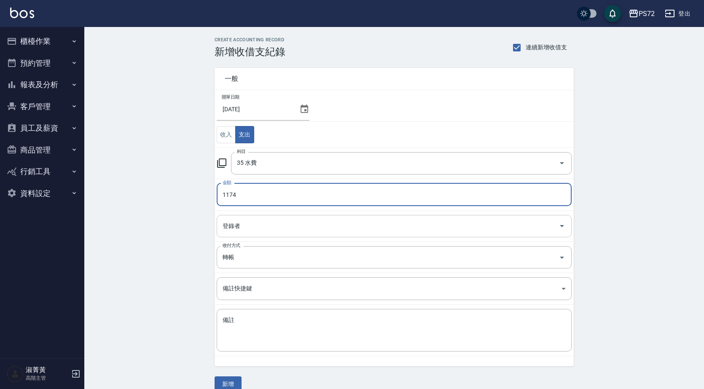
type input "1174"
click at [252, 230] on input "登錄者" at bounding box center [387, 226] width 334 height 15
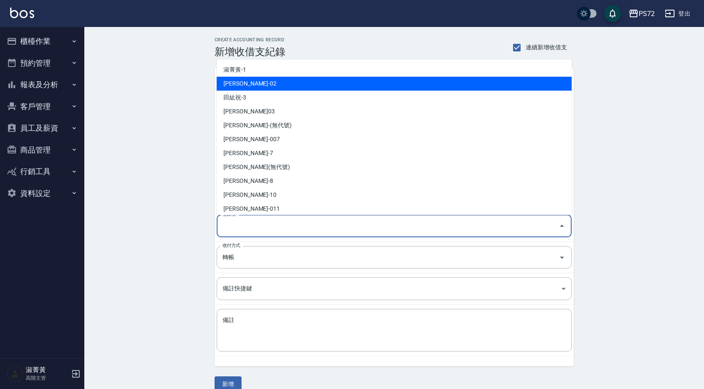
click at [289, 76] on ul "淑菁黃-1 [PERSON_NAME]-02 田紘祝-3 [PERSON_NAME]-03 [PERSON_NAME](無代號) [PERSON_NAME]-…" at bounding box center [394, 136] width 355 height 155
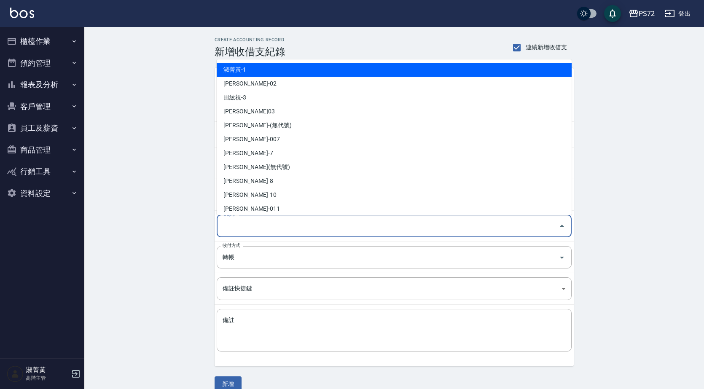
click at [289, 76] on li "淑菁黃-1" at bounding box center [394, 70] width 355 height 14
type input "淑菁黃-1"
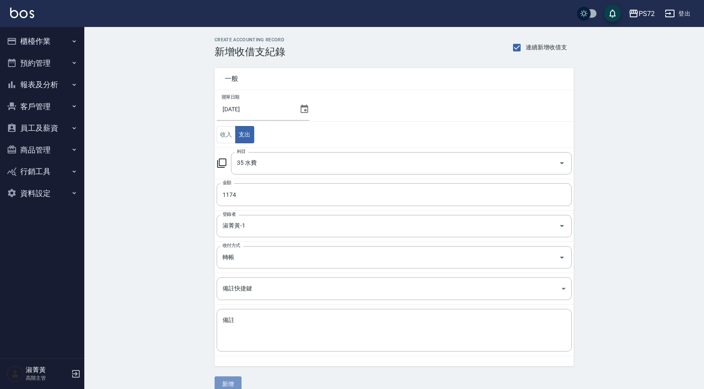
drag, startPoint x: 225, startPoint y: 382, endPoint x: 221, endPoint y: 378, distance: 4.8
click at [225, 381] on button "新增" at bounding box center [227, 384] width 27 height 16
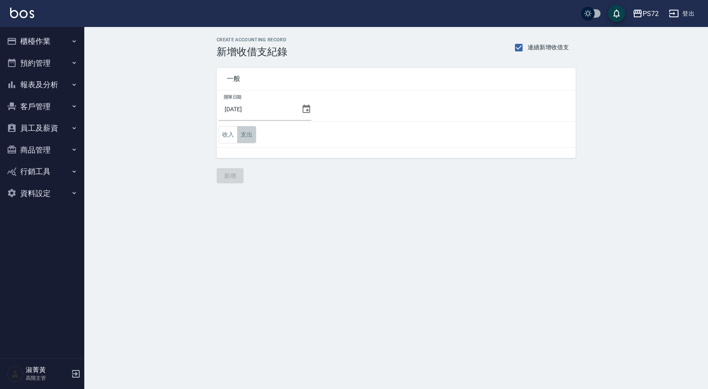
click at [240, 131] on button "支出" at bounding box center [246, 134] width 19 height 17
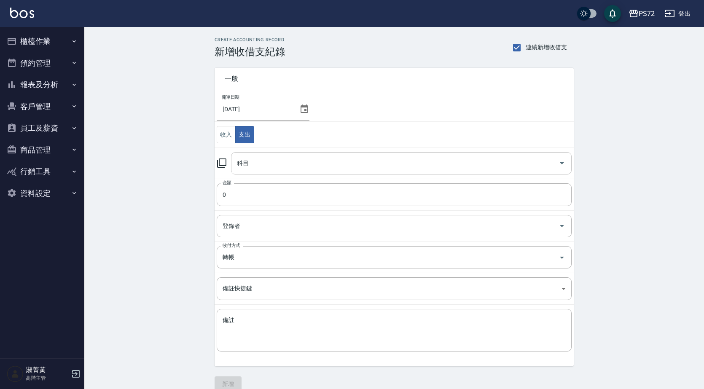
drag, startPoint x: 249, startPoint y: 164, endPoint x: 254, endPoint y: 163, distance: 5.2
click at [254, 163] on input "科目" at bounding box center [395, 163] width 320 height 15
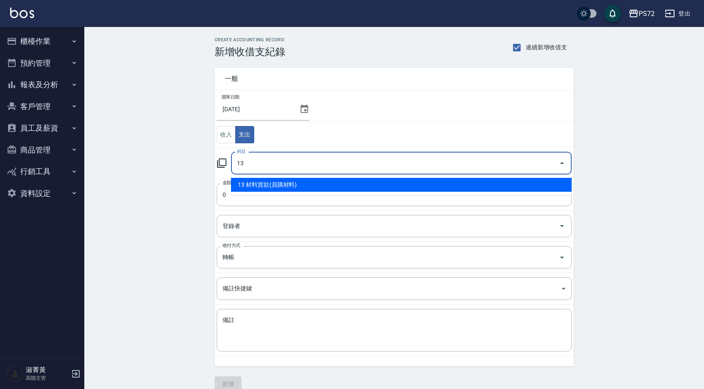
click at [260, 185] on li "13 材料貨款(員購材料)" at bounding box center [401, 185] width 340 height 14
type input "13 材料貨款(員購材料)"
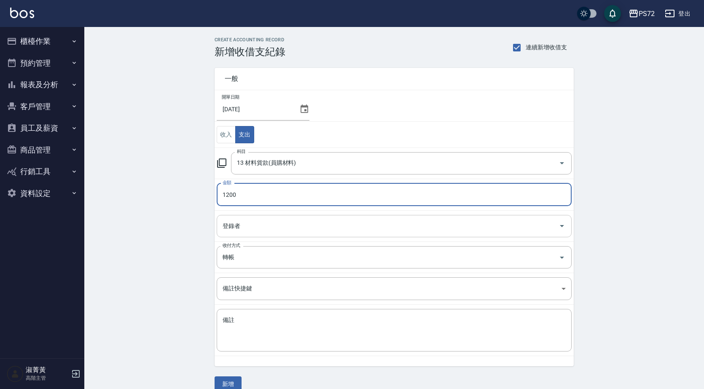
type input "1200"
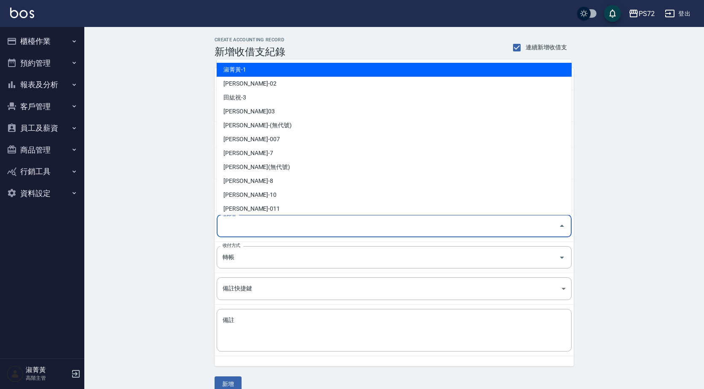
click at [257, 222] on input "登錄者" at bounding box center [387, 226] width 334 height 15
click at [318, 63] on li "淑菁黃-1" at bounding box center [394, 70] width 355 height 14
type input "淑菁黃-1"
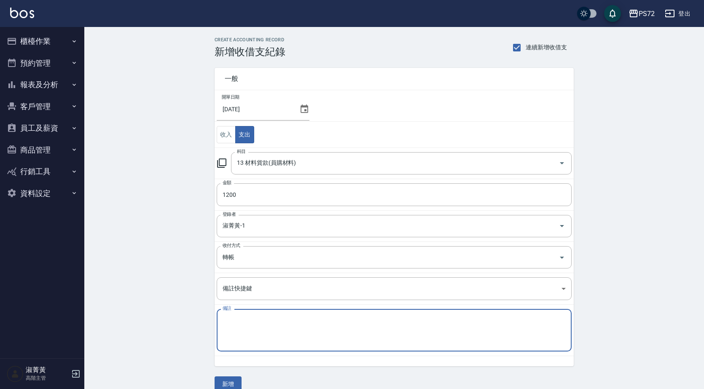
click at [282, 331] on textarea "備註" at bounding box center [393, 330] width 343 height 29
type textarea "龍將貨款"
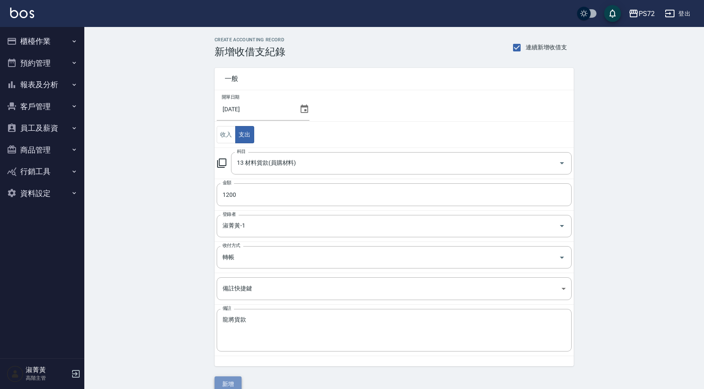
drag, startPoint x: 222, startPoint y: 383, endPoint x: 229, endPoint y: 377, distance: 9.6
click at [223, 380] on button "新增" at bounding box center [227, 384] width 27 height 16
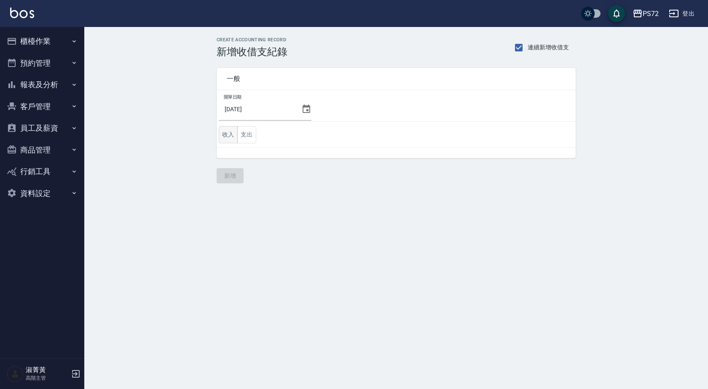
click at [225, 130] on button "收入" at bounding box center [228, 134] width 19 height 17
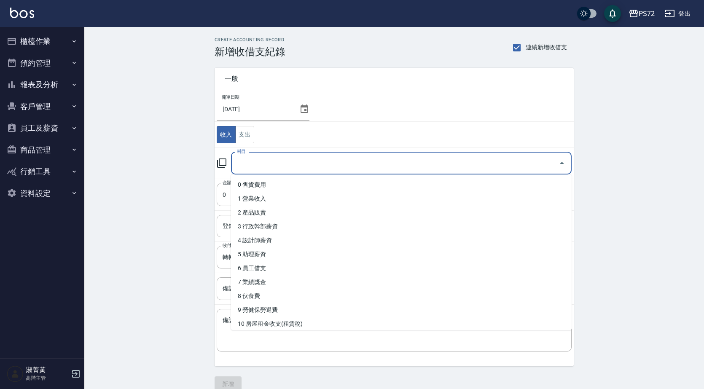
click at [284, 166] on input "科目" at bounding box center [395, 163] width 320 height 15
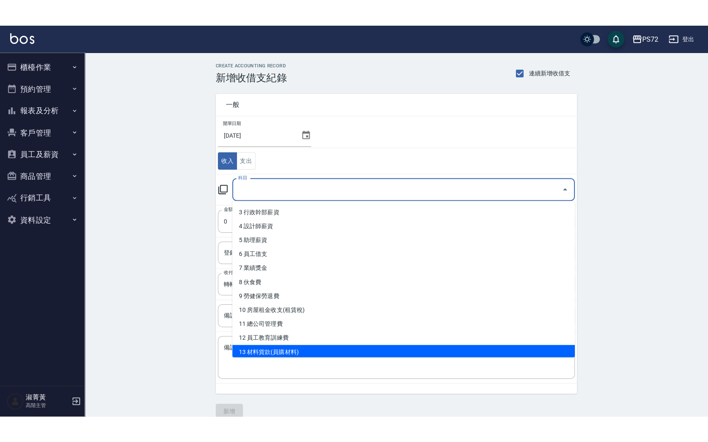
scroll to position [126, 0]
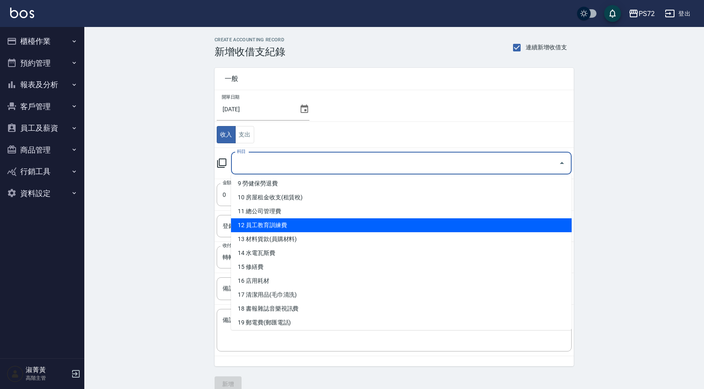
click at [320, 227] on li "12 員工教育訓練費" at bounding box center [401, 225] width 340 height 14
type input "12 員工教育訓練費"
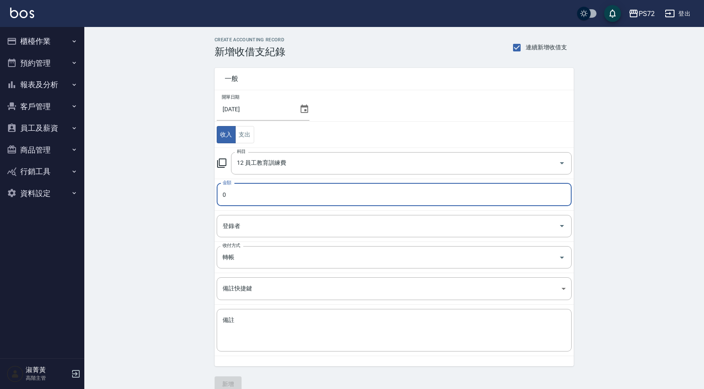
click at [250, 194] on input "0" at bounding box center [394, 194] width 355 height 23
type input "01500"
click at [246, 221] on input "登錄者" at bounding box center [387, 226] width 334 height 15
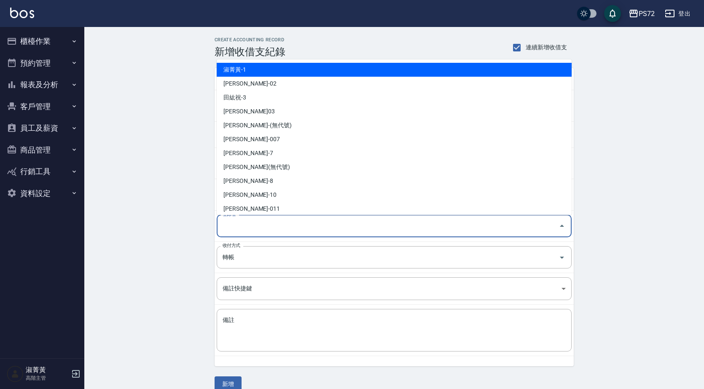
click at [309, 67] on li "淑菁黃-1" at bounding box center [394, 70] width 355 height 14
type input "淑菁黃-1"
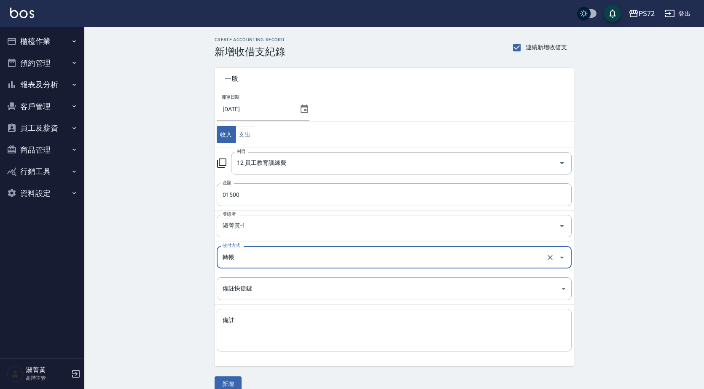
click at [286, 319] on textarea "備註" at bounding box center [393, 330] width 343 height 29
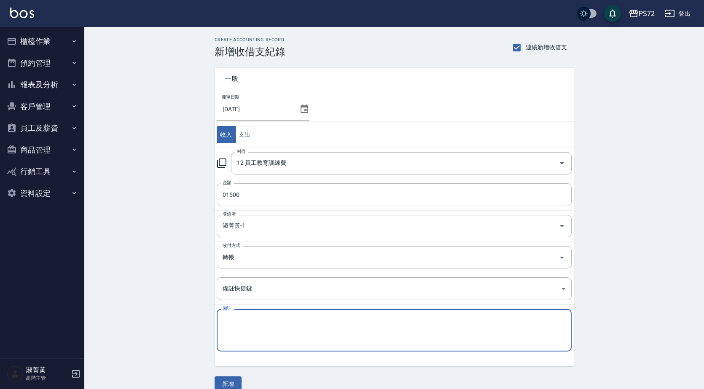
type textarea "ㄔ"
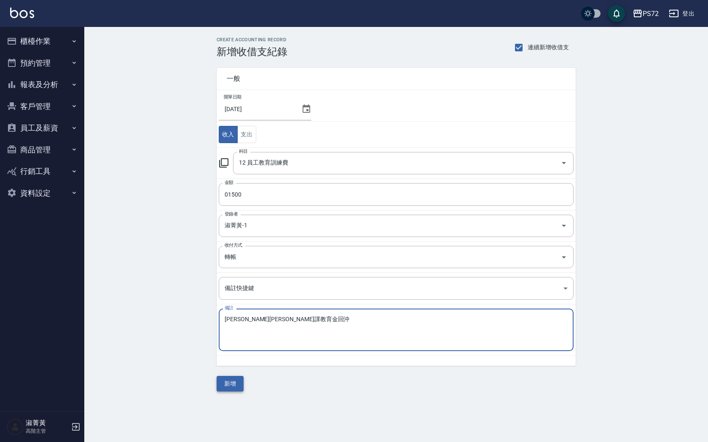
type textarea "[PERSON_NAME][PERSON_NAME]課教育金回沖"
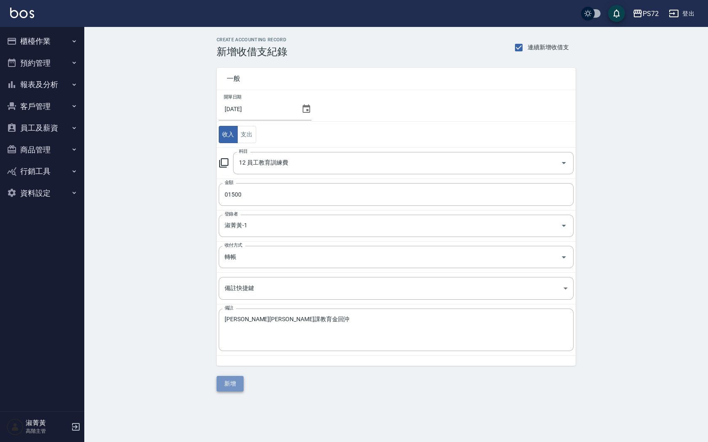
click at [235, 385] on button "新增" at bounding box center [230, 384] width 27 height 16
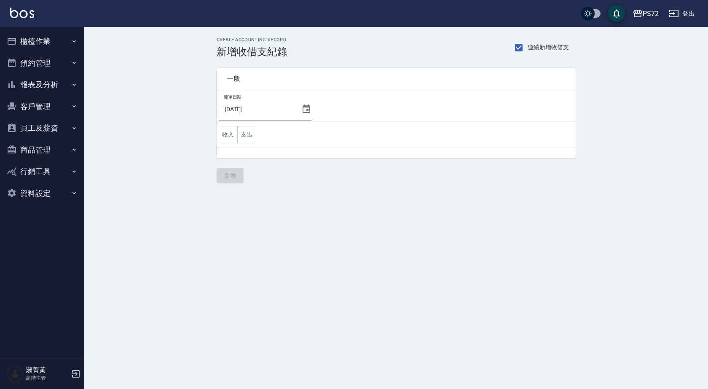
click at [53, 135] on button "員工及薪資" at bounding box center [42, 128] width 78 height 22
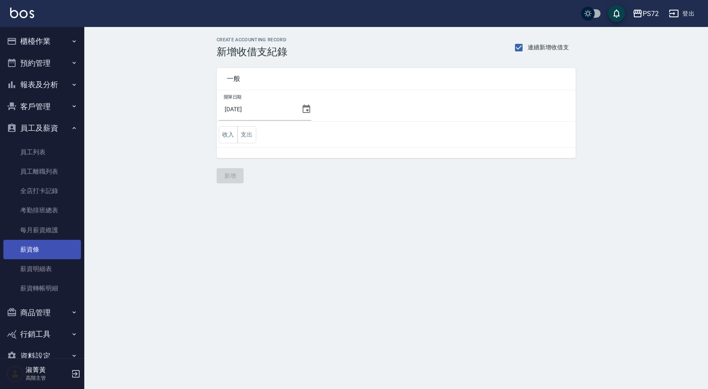
click at [50, 251] on link "薪資條" at bounding box center [42, 249] width 78 height 19
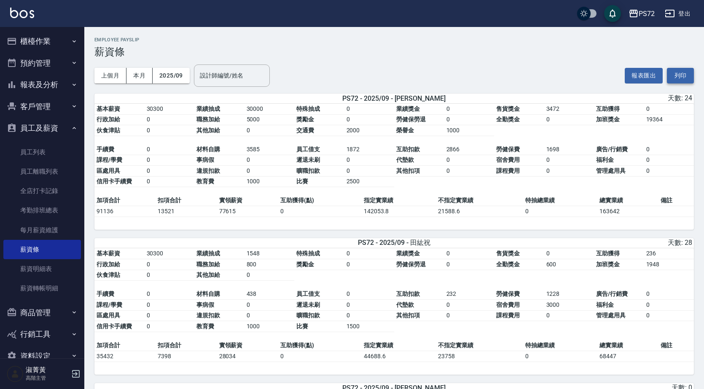
click at [677, 73] on button "列印" at bounding box center [679, 76] width 27 height 16
click at [40, 38] on button "櫃檯作業" at bounding box center [42, 41] width 78 height 22
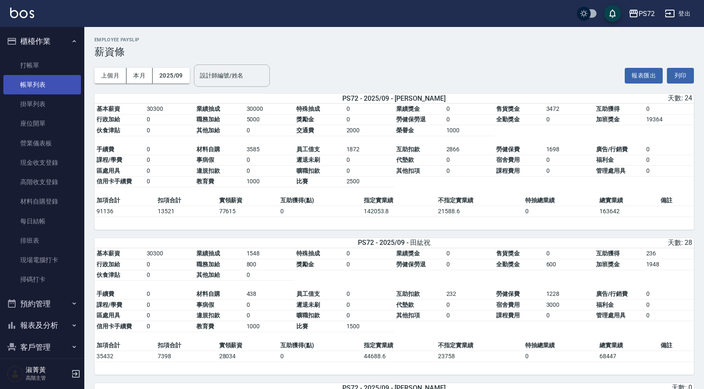
click at [51, 84] on link "帳單列表" at bounding box center [42, 84] width 78 height 19
